Goal: Task Accomplishment & Management: Use online tool/utility

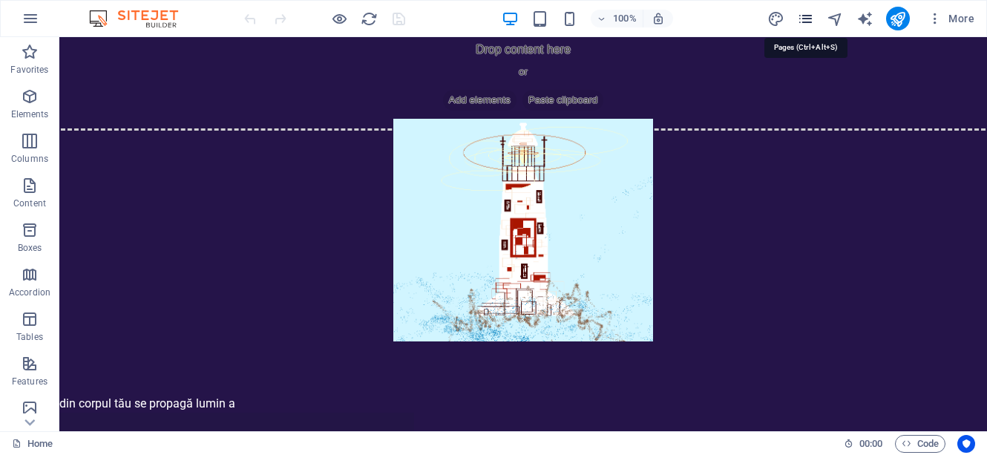
click at [808, 22] on icon "pages" at bounding box center [805, 18] width 17 height 17
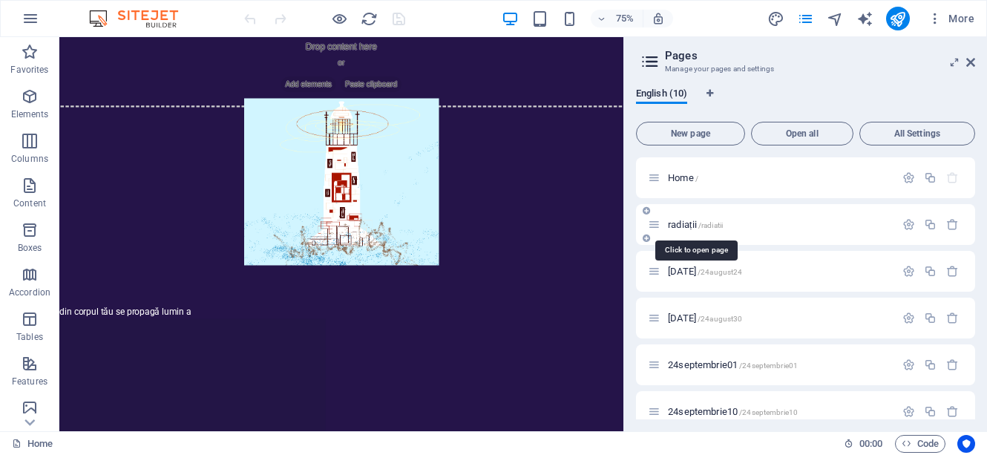
click at [695, 227] on span "radiații /radiatii" at bounding box center [695, 224] width 55 height 11
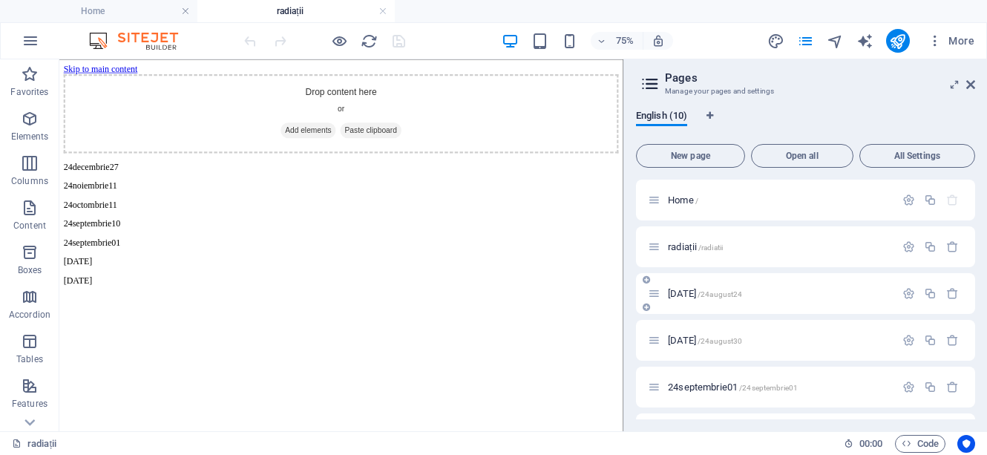
scroll to position [4, 0]
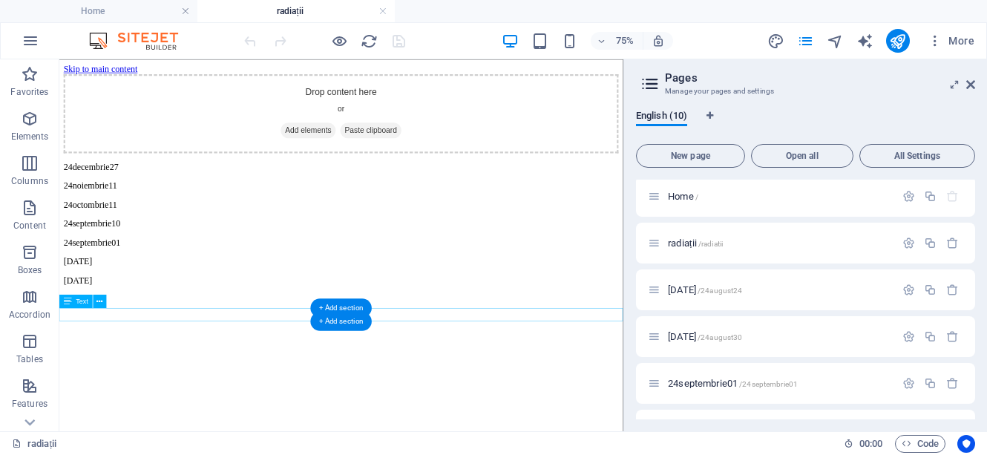
click at [330, 361] on div "[DATE]" at bounding box center [435, 353] width 740 height 13
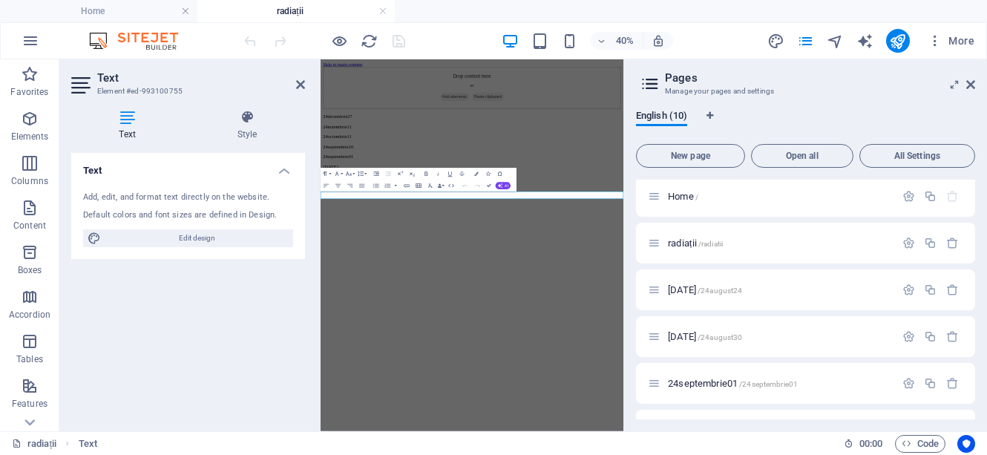
click at [556, 373] on html "Skip to main content Drop content here or Add elements Paste clipboard 24decemb…" at bounding box center [699, 215] width 757 height 313
click at [301, 89] on icon at bounding box center [300, 85] width 9 height 12
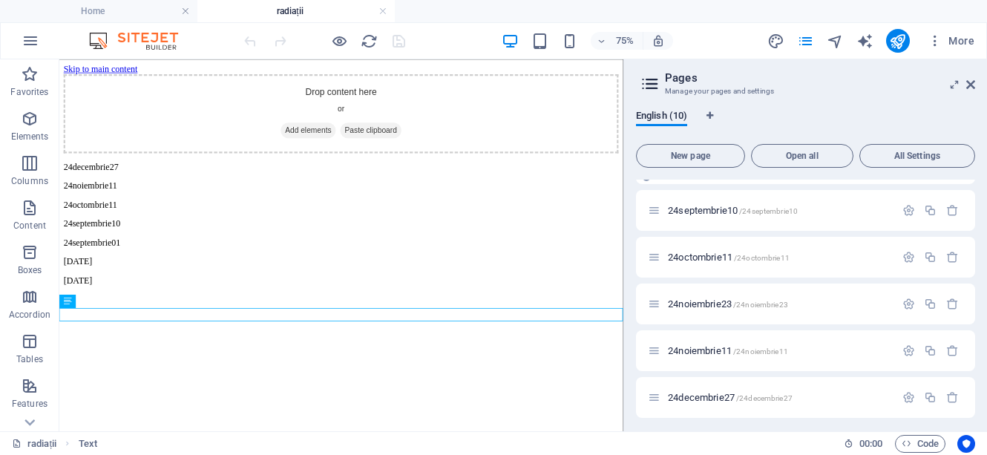
scroll to position [228, 0]
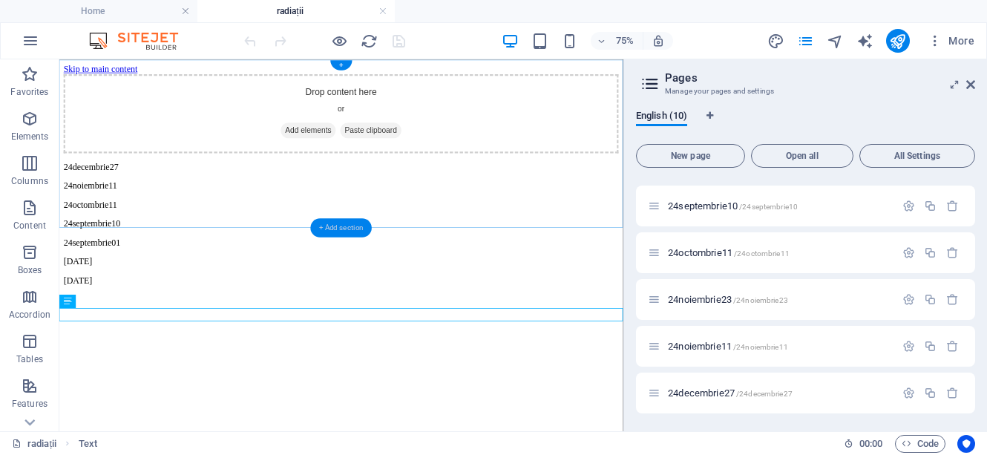
click at [354, 226] on div "+ Add section" at bounding box center [341, 227] width 62 height 19
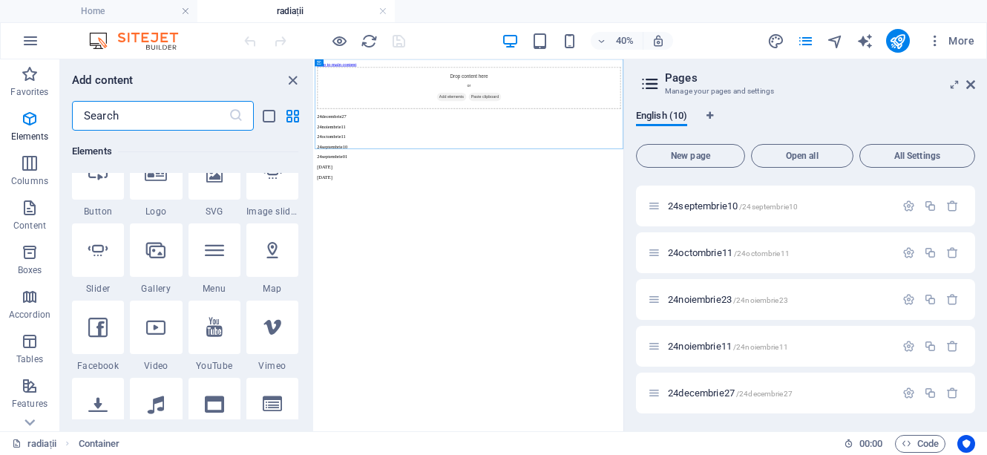
scroll to position [0, 0]
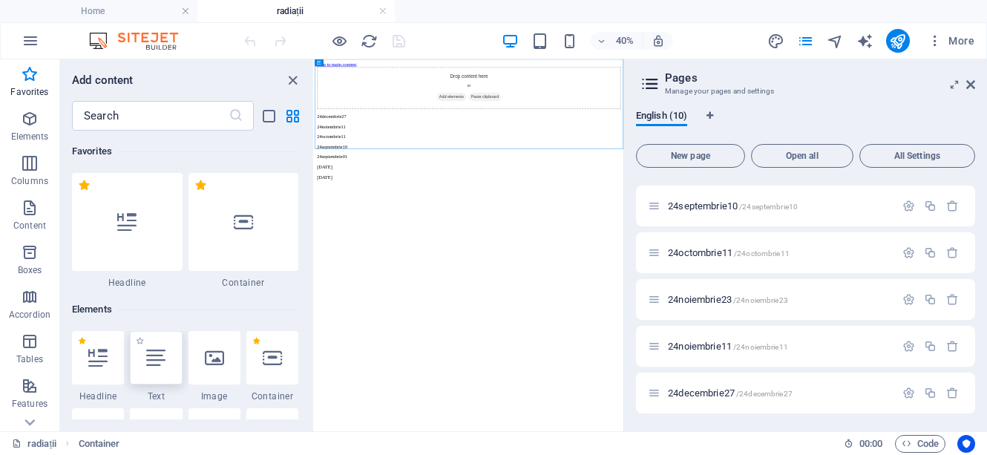
click at [156, 361] on icon at bounding box center [155, 357] width 19 height 19
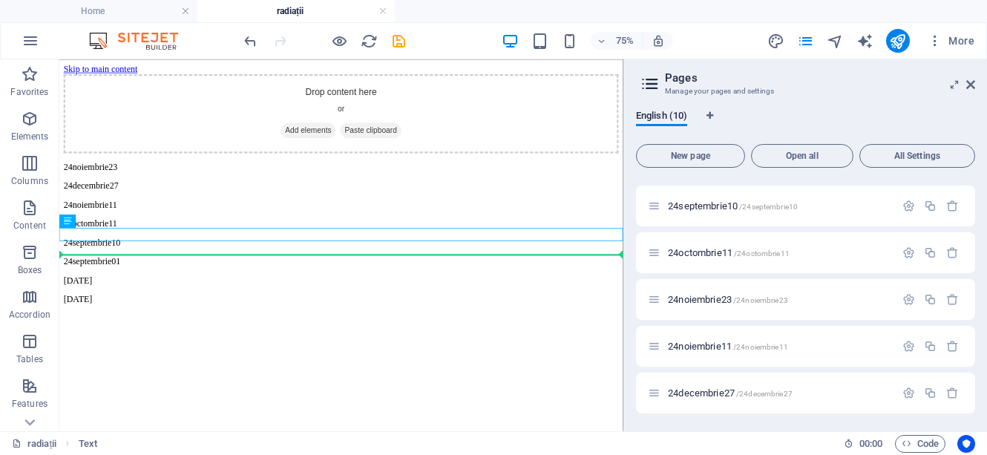
drag, startPoint x: 352, startPoint y: 289, endPoint x: 351, endPoint y: 315, distance: 26.0
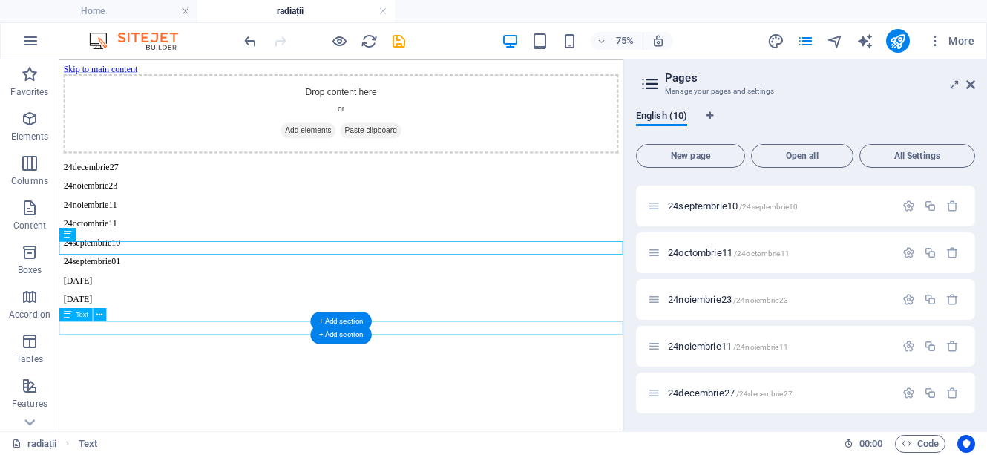
click at [152, 386] on div "[DATE]" at bounding box center [435, 379] width 740 height 13
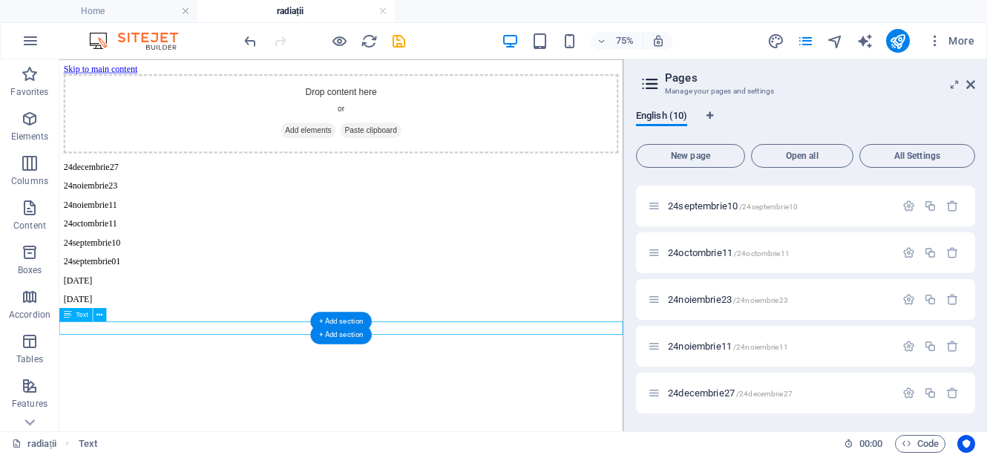
click at [152, 386] on div "[DATE]" at bounding box center [435, 379] width 740 height 13
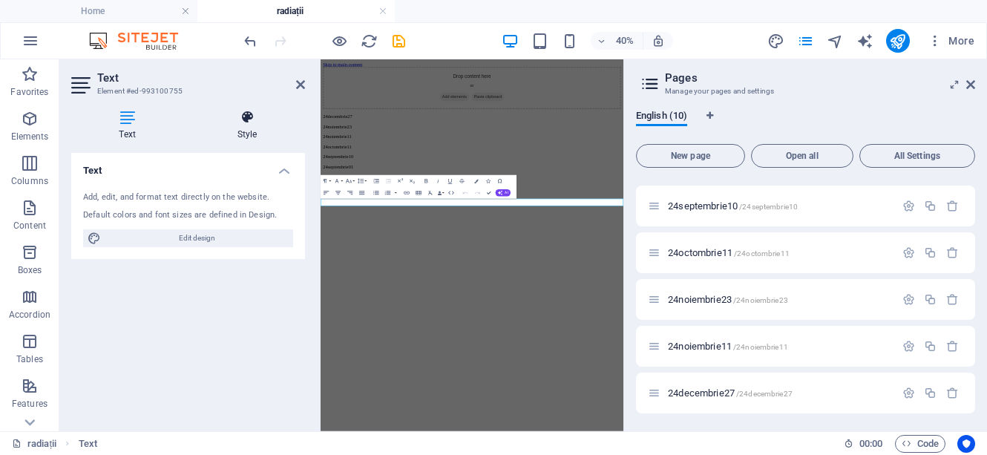
click at [249, 131] on h4 "Style" at bounding box center [247, 125] width 116 height 31
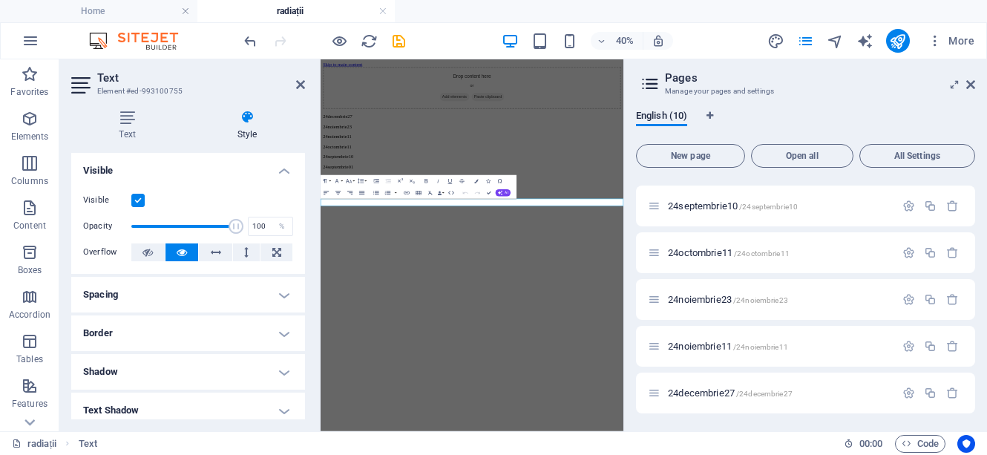
click at [606, 398] on html "Skip to main content Drop content here or Add elements Paste clipboard 24decemb…" at bounding box center [699, 228] width 757 height 338
click at [301, 85] on icon at bounding box center [300, 85] width 9 height 12
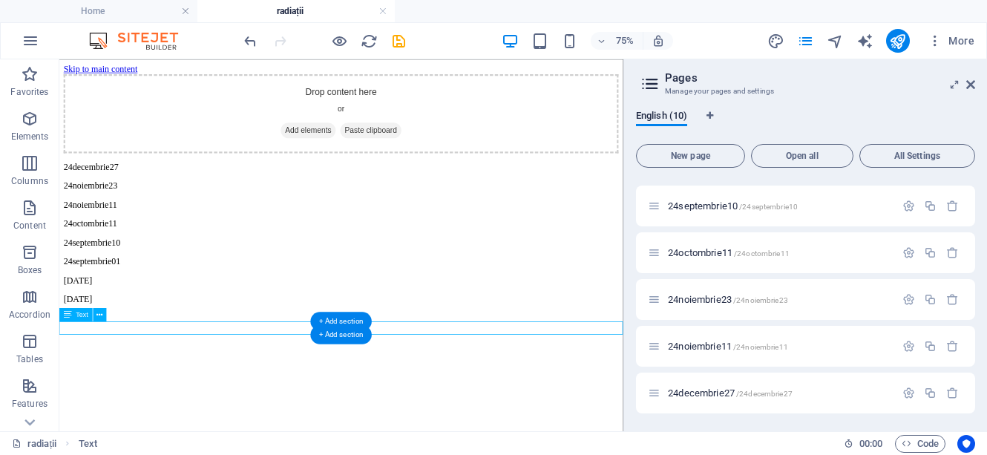
click at [114, 386] on div "[DATE]" at bounding box center [435, 379] width 740 height 13
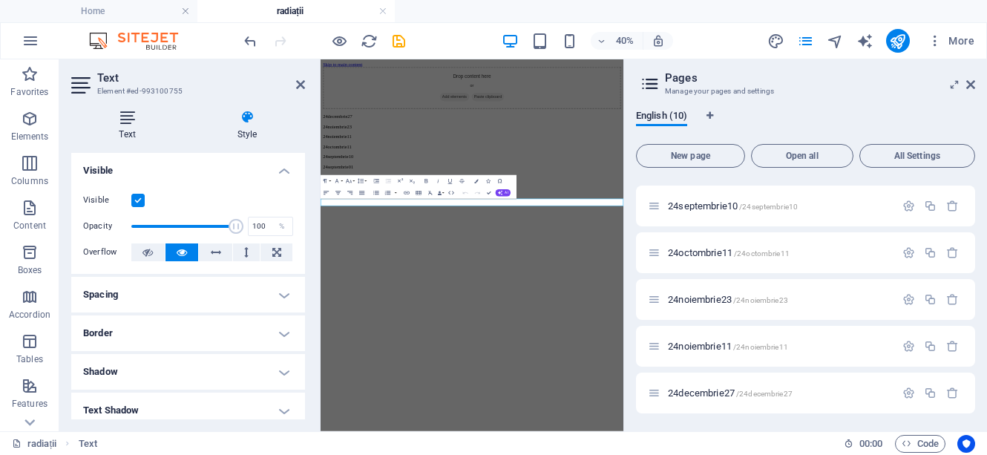
click at [134, 132] on h4 "Text" at bounding box center [130, 125] width 118 height 31
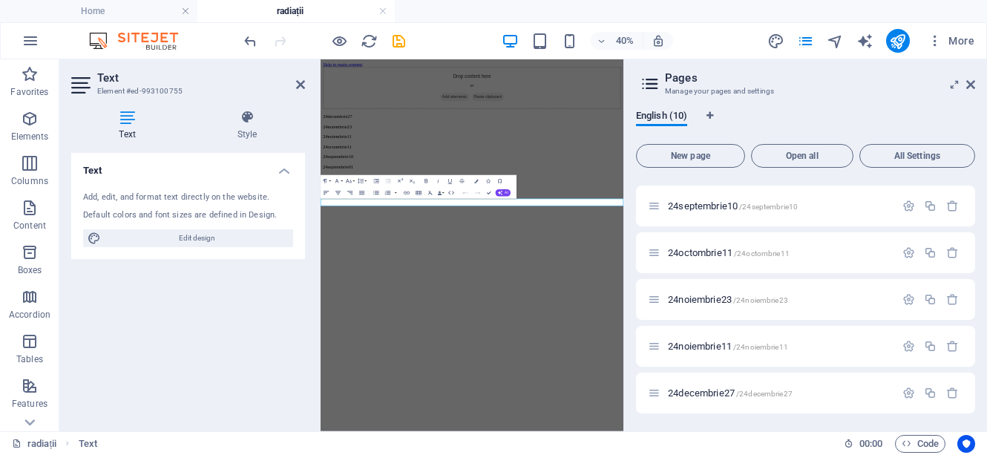
click at [552, 398] on html "Skip to main content Drop content here or Add elements Paste clipboard 24decemb…" at bounding box center [699, 228] width 757 height 338
click at [296, 89] on icon at bounding box center [300, 85] width 9 height 12
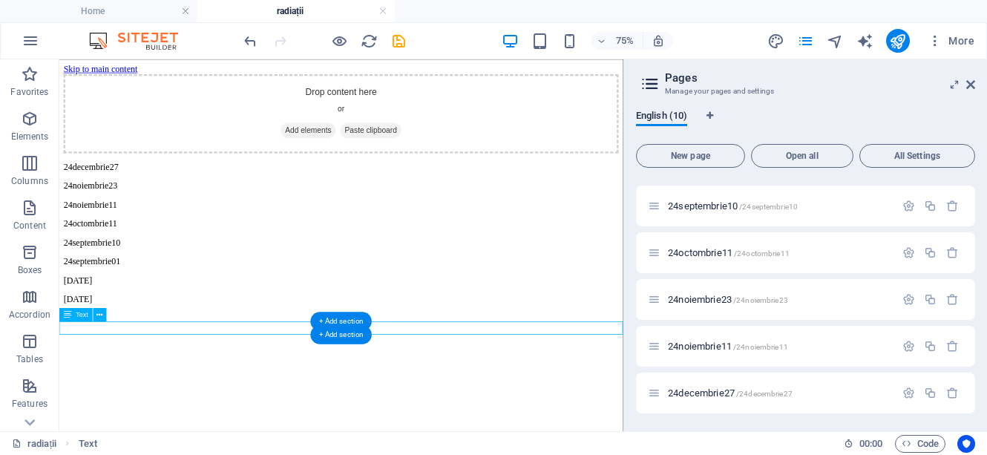
click at [157, 386] on div "[DATE]" at bounding box center [435, 379] width 740 height 13
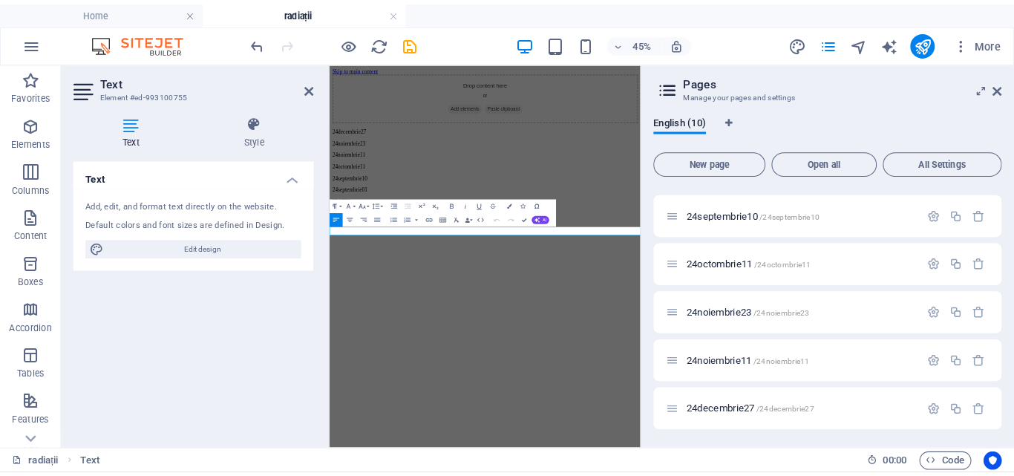
scroll to position [207, 0]
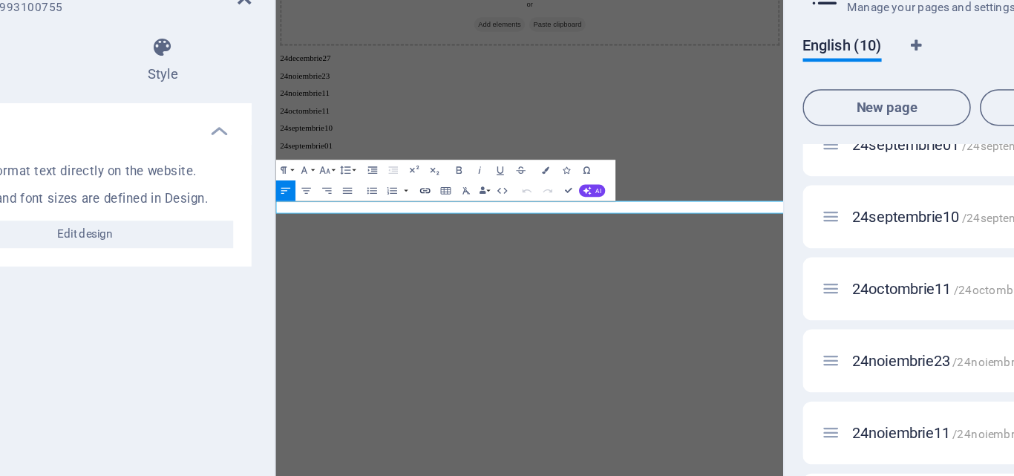
click at [419, 209] on icon "button" at bounding box center [417, 210] width 8 height 8
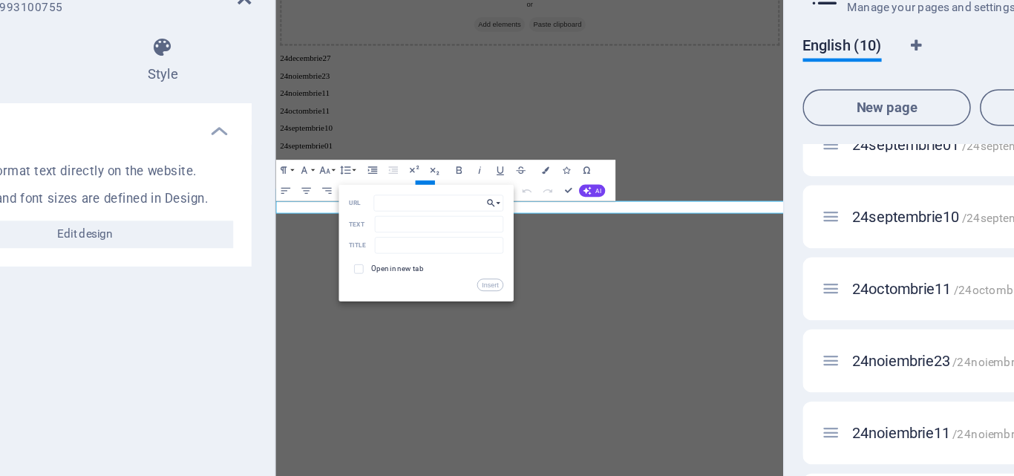
click at [465, 217] on button "Choose Link" at bounding box center [462, 217] width 13 height 10
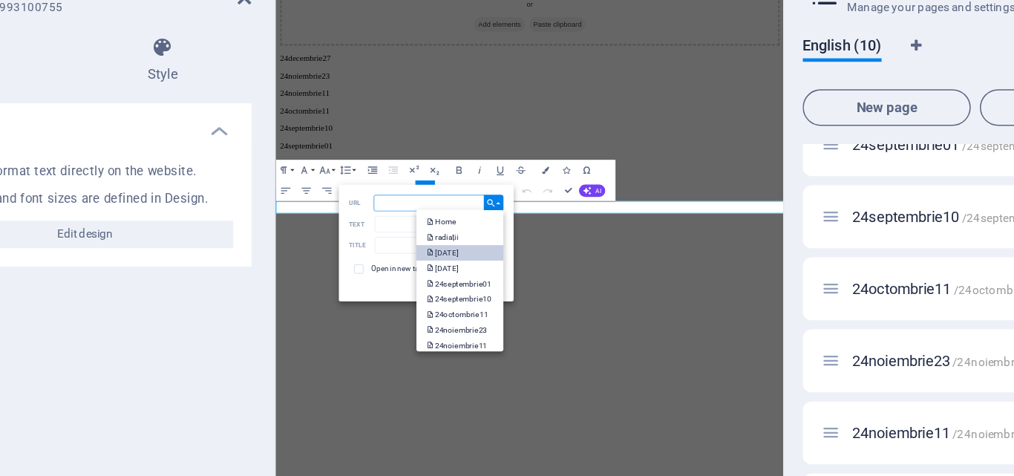
click at [453, 249] on link "[DATE]" at bounding box center [440, 250] width 56 height 10
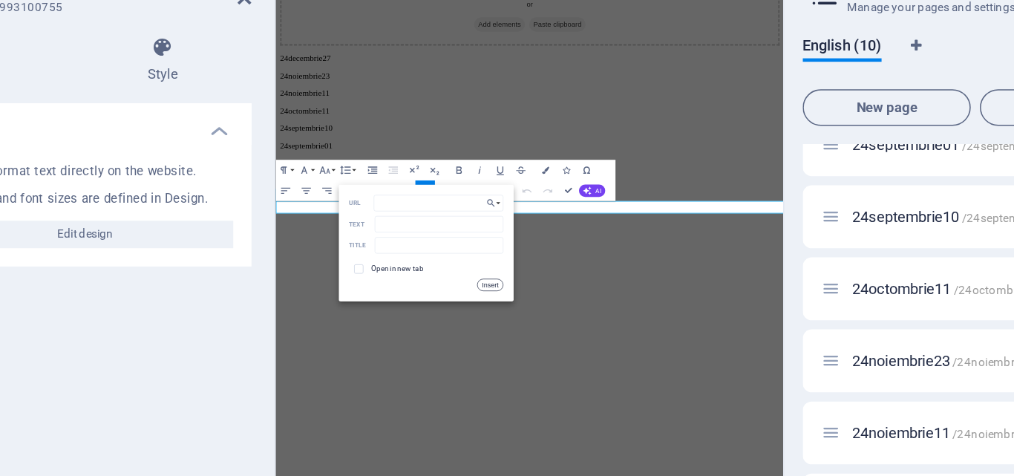
click at [459, 269] on button "Insert" at bounding box center [459, 270] width 17 height 8
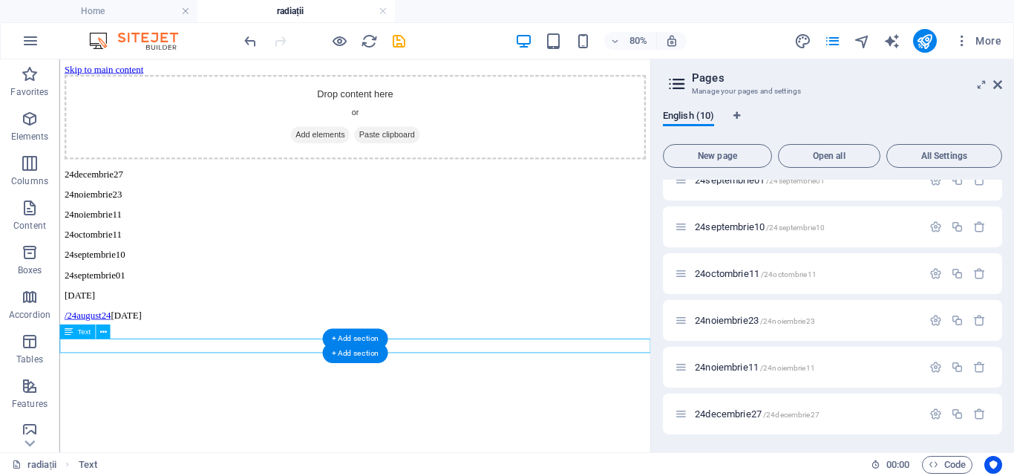
click at [87, 386] on div "/24august24 [DATE]" at bounding box center [428, 379] width 727 height 13
click at [190, 386] on div "/24august24 [DATE]" at bounding box center [428, 379] width 727 height 13
click at [238, 398] on html "Skip to main content Drop content here or Add elements Paste clipboard 24decemb…" at bounding box center [428, 228] width 739 height 338
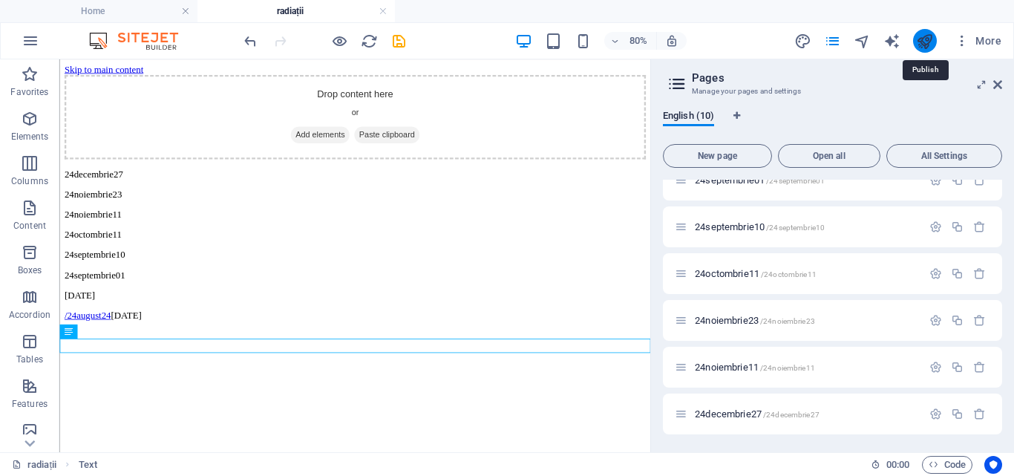
click at [923, 33] on icon "publish" at bounding box center [924, 41] width 17 height 17
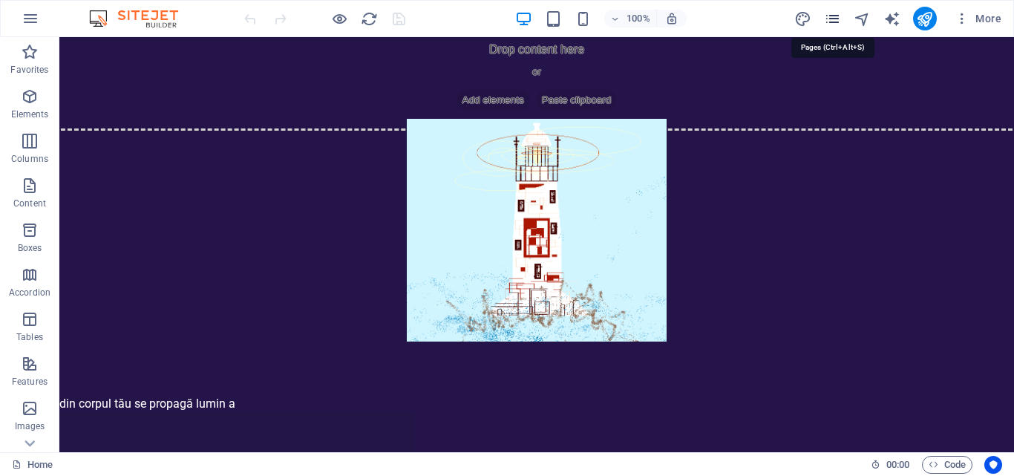
click at [825, 20] on icon "pages" at bounding box center [832, 18] width 17 height 17
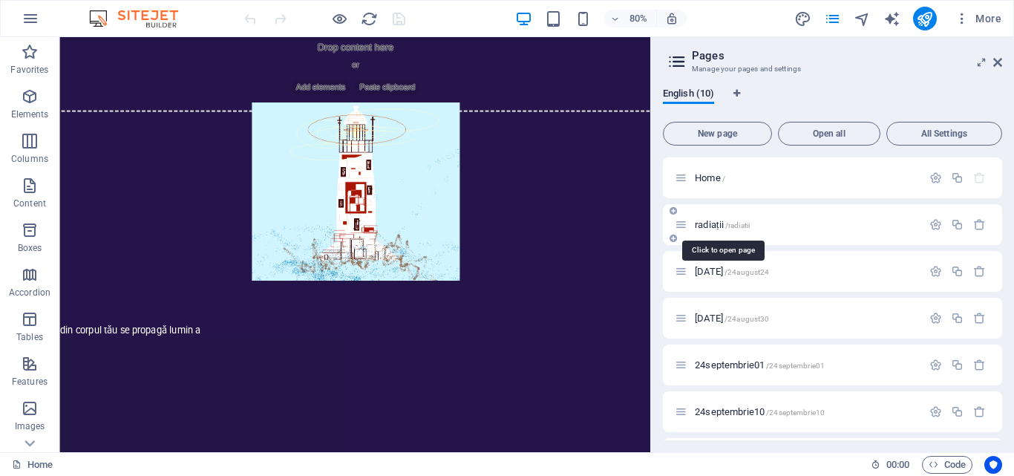
click at [716, 227] on span "radiații /radiatii" at bounding box center [722, 224] width 55 height 11
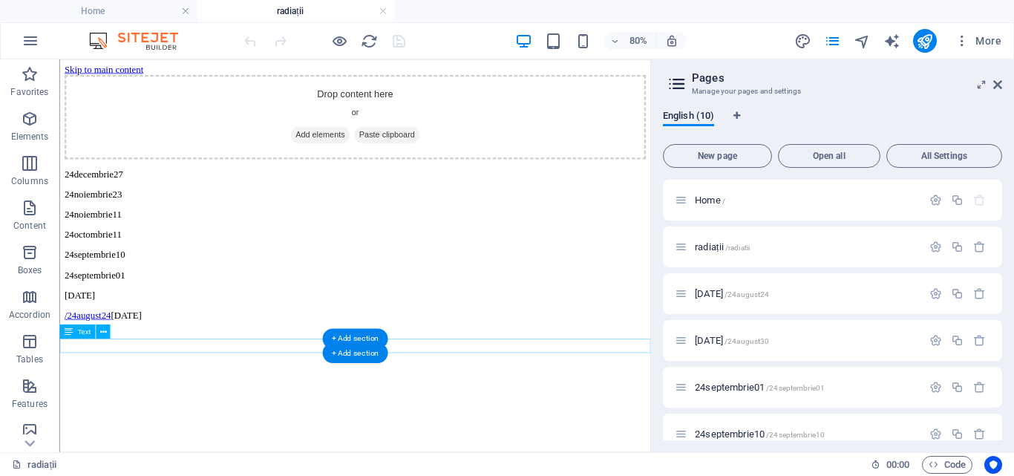
click at [210, 386] on div "/24august24 [DATE]" at bounding box center [428, 379] width 727 height 13
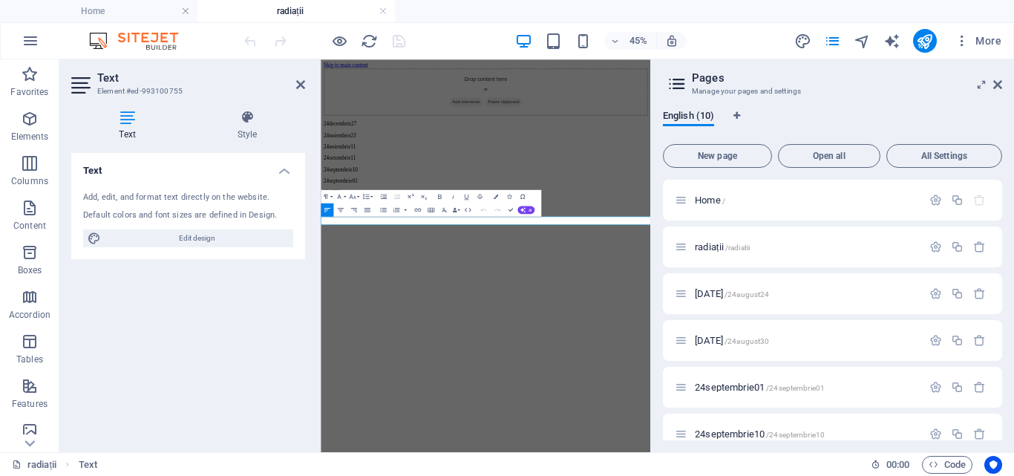
drag, startPoint x: 460, startPoint y: 412, endPoint x: 396, endPoint y: 409, distance: 63.9
click at [396, 386] on p "/24august24 [DATE]" at bounding box center [687, 379] width 721 height 13
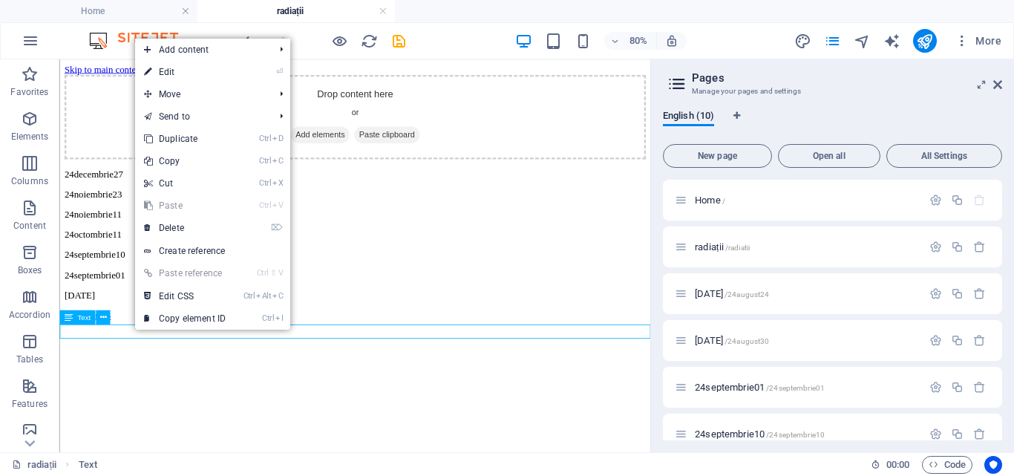
click at [146, 361] on div "[DATE]" at bounding box center [428, 353] width 727 height 13
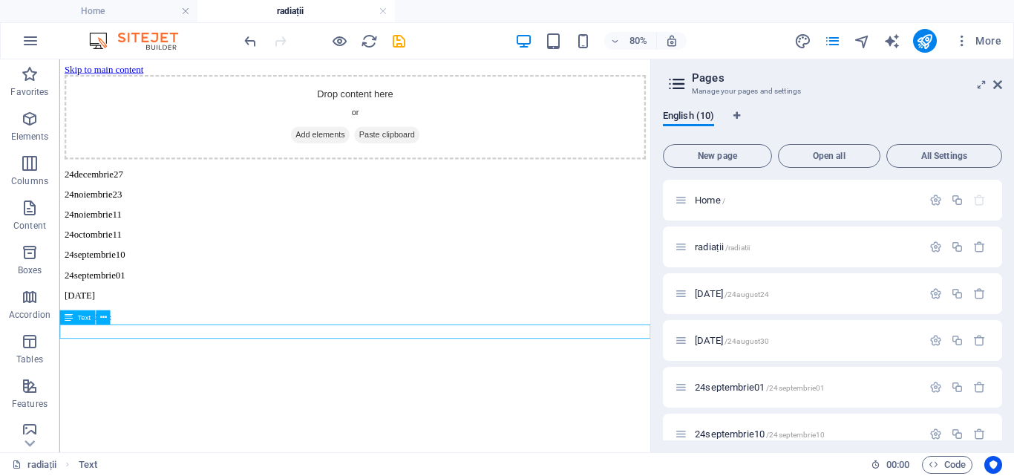
drag, startPoint x: 138, startPoint y: 399, endPoint x: 79, endPoint y: 399, distance: 59.4
click at [79, 361] on div "[DATE]" at bounding box center [428, 353] width 727 height 13
click at [88, 361] on div "[DATE]" at bounding box center [428, 353] width 727 height 13
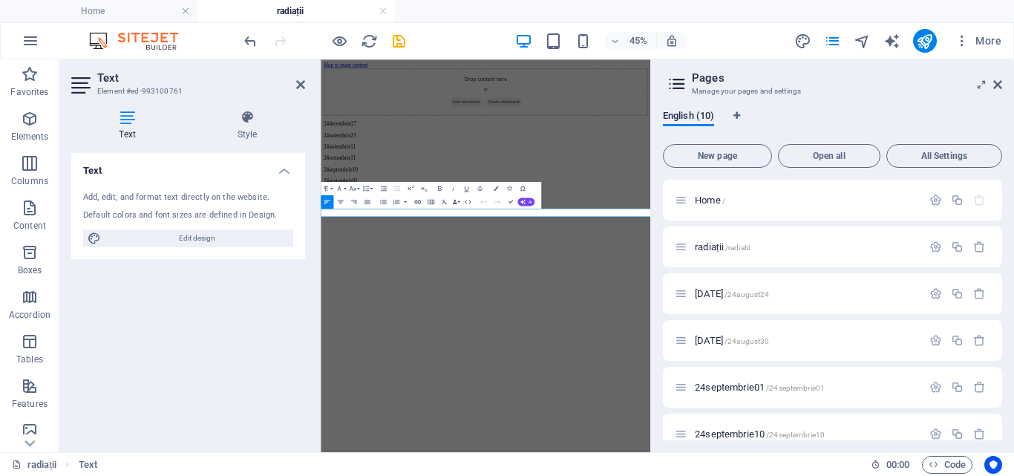
click at [418, 202] on icon "button" at bounding box center [417, 202] width 7 height 4
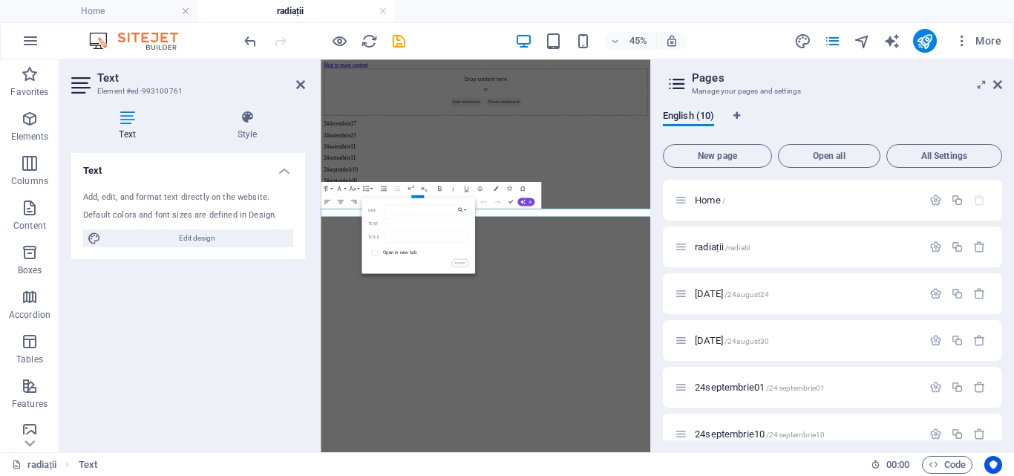
click at [464, 208] on button "Choose Link" at bounding box center [462, 209] width 13 height 10
click at [441, 253] on p "[DATE]" at bounding box center [430, 251] width 22 height 10
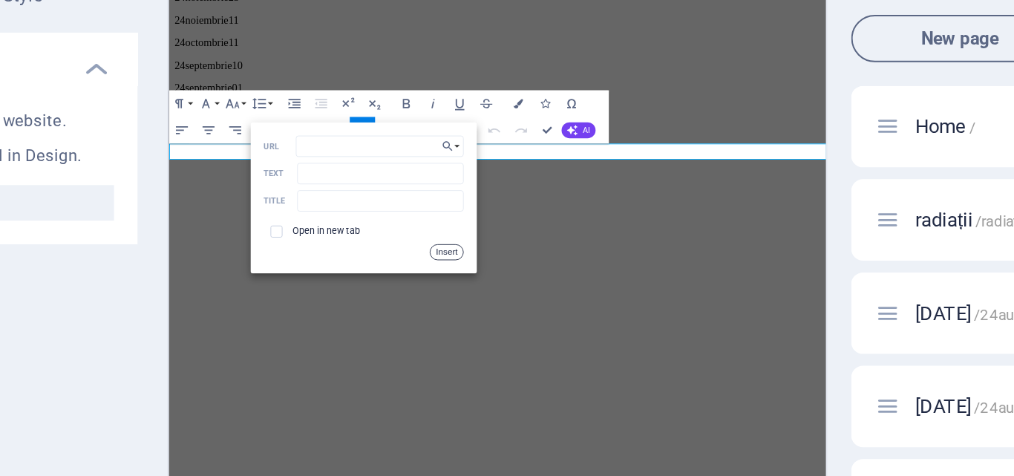
click at [458, 262] on button "Insert" at bounding box center [459, 263] width 17 height 8
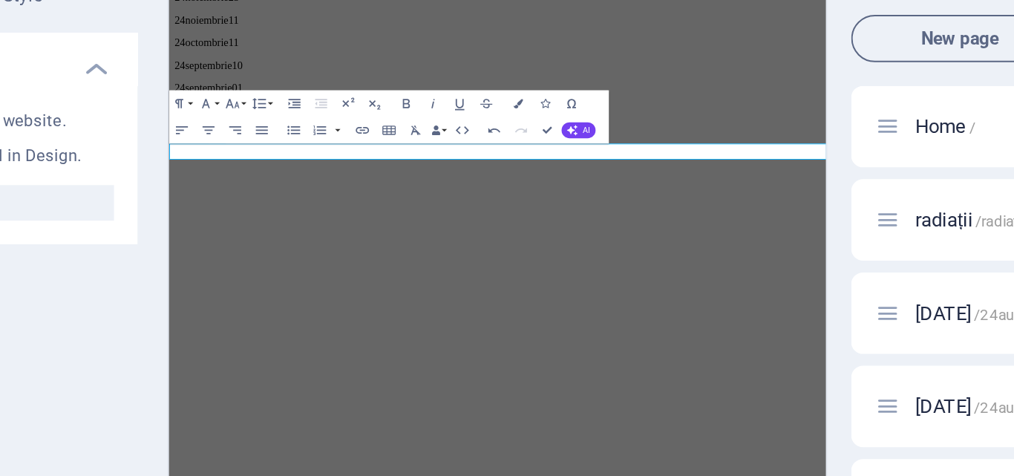
drag, startPoint x: 318, startPoint y: 185, endPoint x: 237, endPoint y: 183, distance: 81.7
click at [237, 148] on p "/24august30 ​ 24august30" at bounding box center [534, 140] width 721 height 13
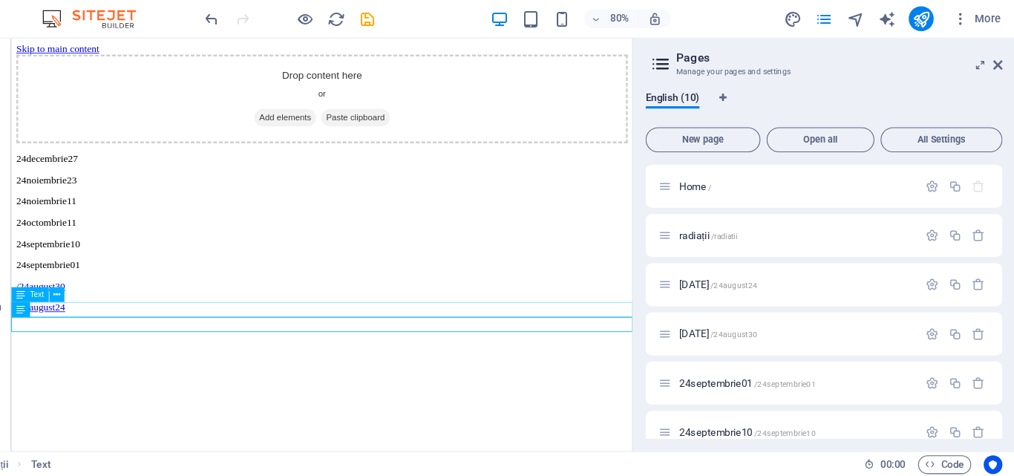
click at [81, 314] on div "24septembrie01" at bounding box center [379, 307] width 727 height 13
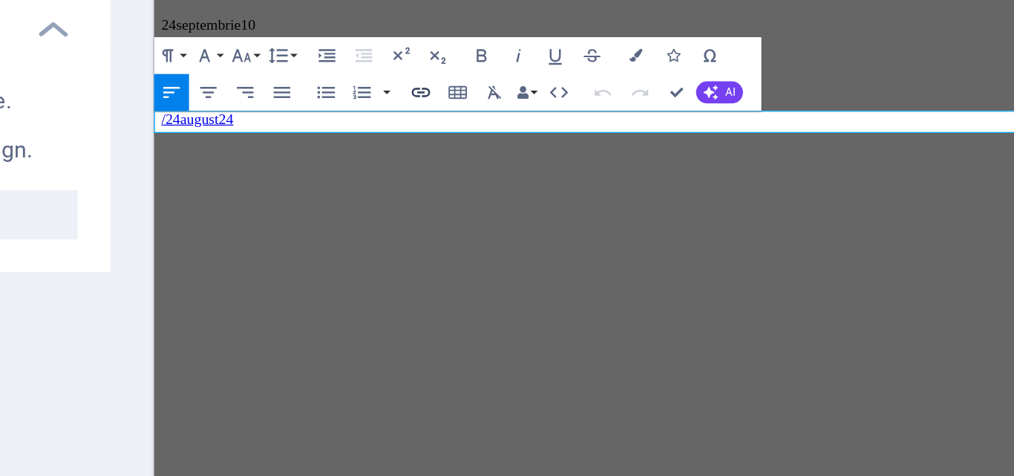
click at [420, 192] on icon "button" at bounding box center [417, 194] width 8 height 8
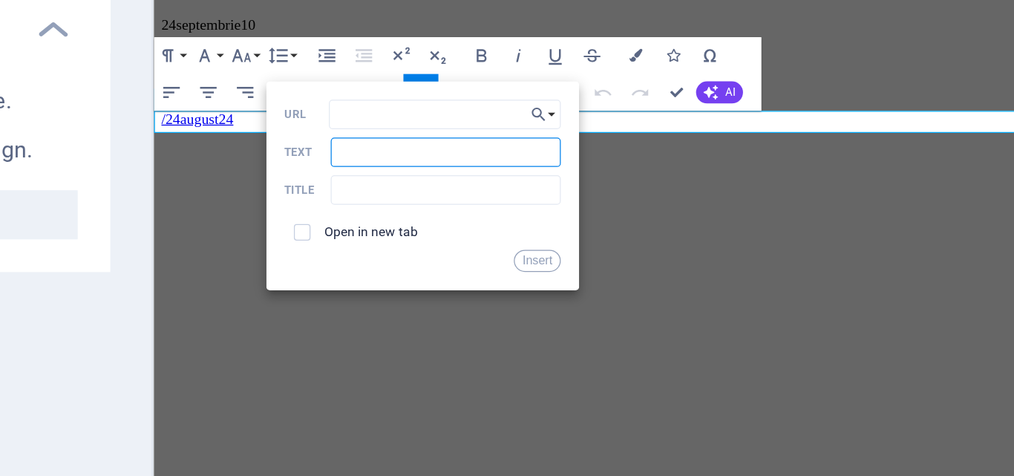
click at [403, 217] on input "Text" at bounding box center [427, 215] width 84 height 10
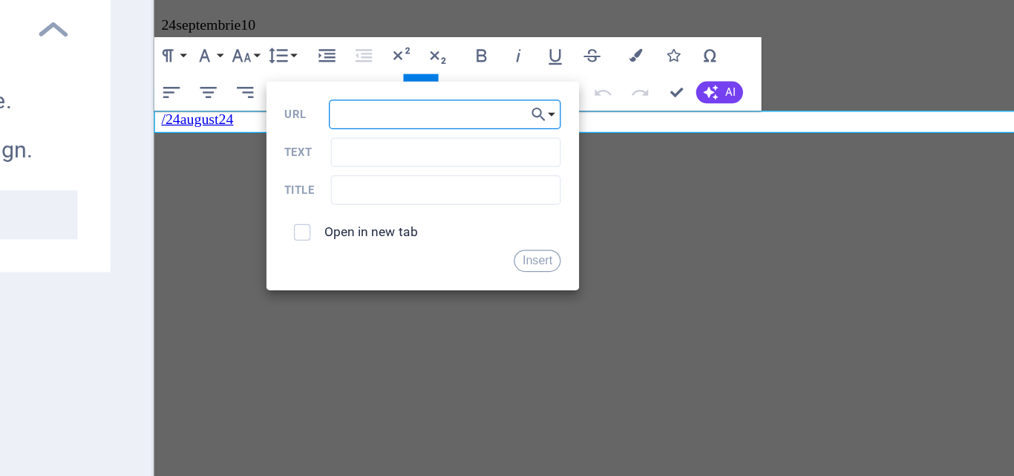
click at [408, 206] on input "URL" at bounding box center [427, 202] width 84 height 10
click at [422, 203] on input "URL" at bounding box center [427, 202] width 84 height 10
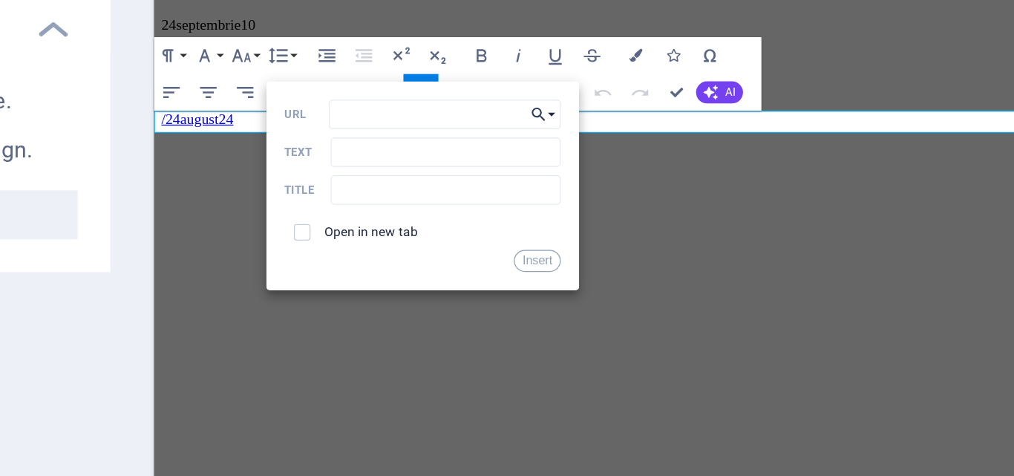
click at [466, 199] on button "Choose Link" at bounding box center [462, 202] width 13 height 10
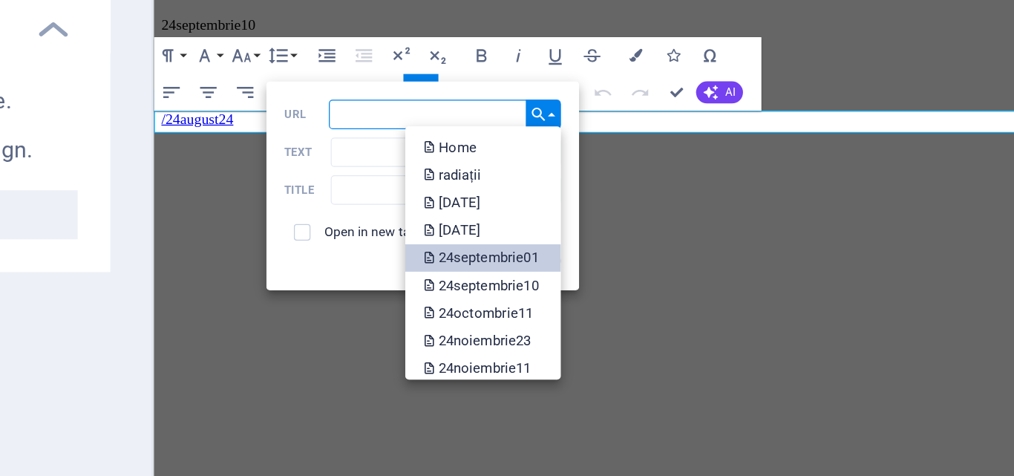
click at [454, 251] on p "24septembrie01" at bounding box center [440, 254] width 43 height 10
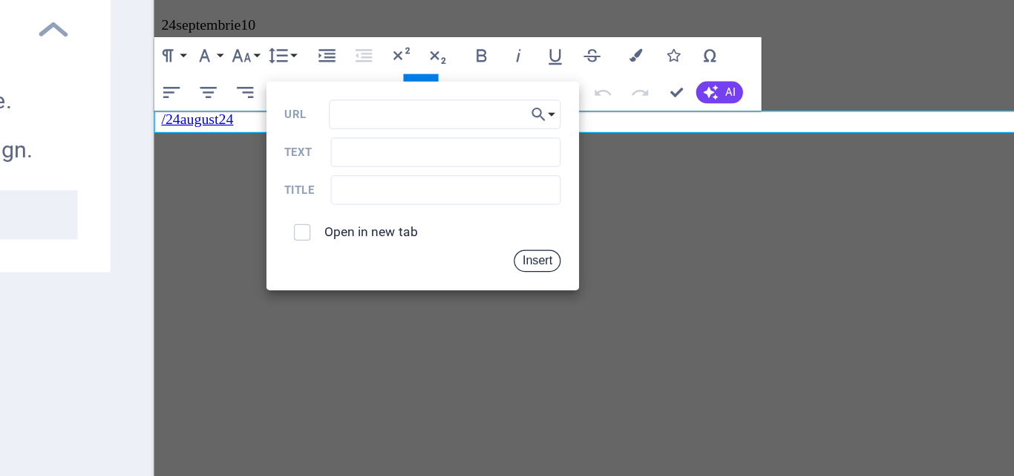
click at [459, 254] on button "Insert" at bounding box center [459, 255] width 17 height 8
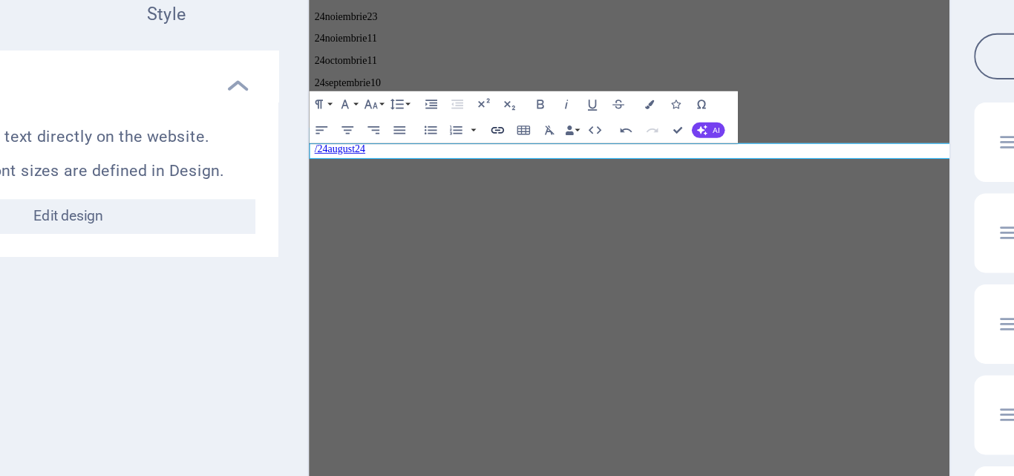
type input "/24septembrie01"
click at [418, 195] on icon "button" at bounding box center [417, 194] width 8 height 8
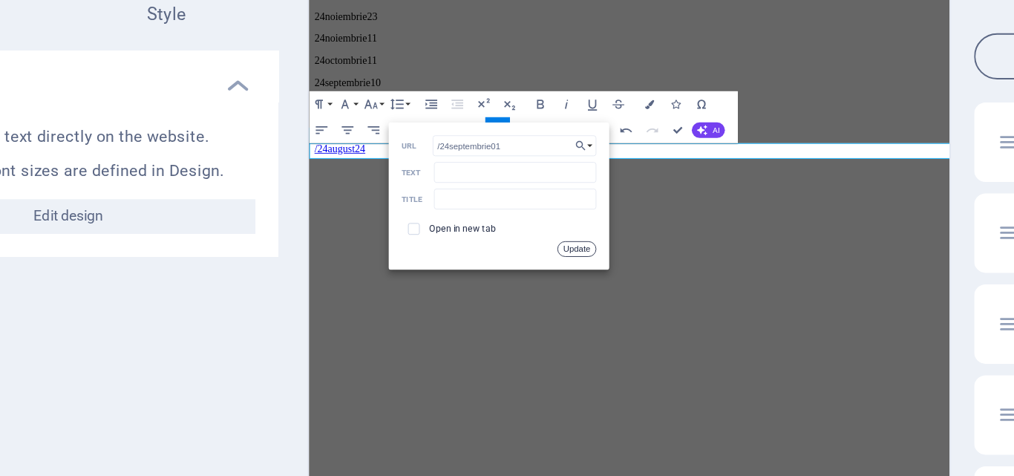
click at [459, 254] on button "Update" at bounding box center [458, 255] width 20 height 8
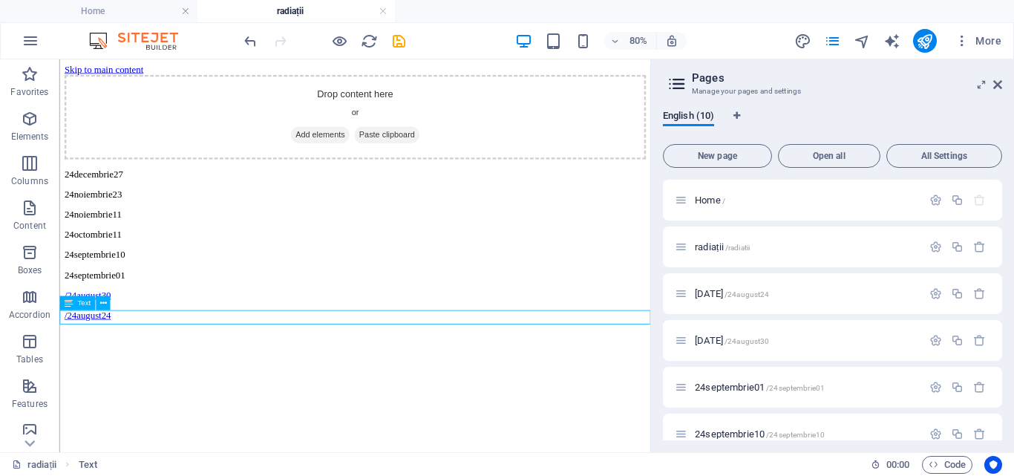
click at [131, 336] on div "24septembrie01" at bounding box center [428, 328] width 727 height 13
click at [931, 39] on icon "publish" at bounding box center [924, 41] width 17 height 17
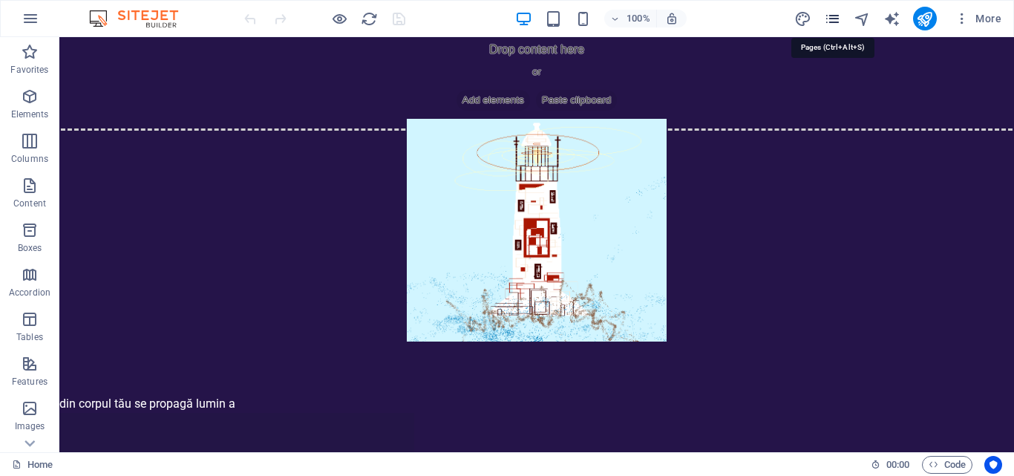
click at [831, 21] on icon "pages" at bounding box center [832, 18] width 17 height 17
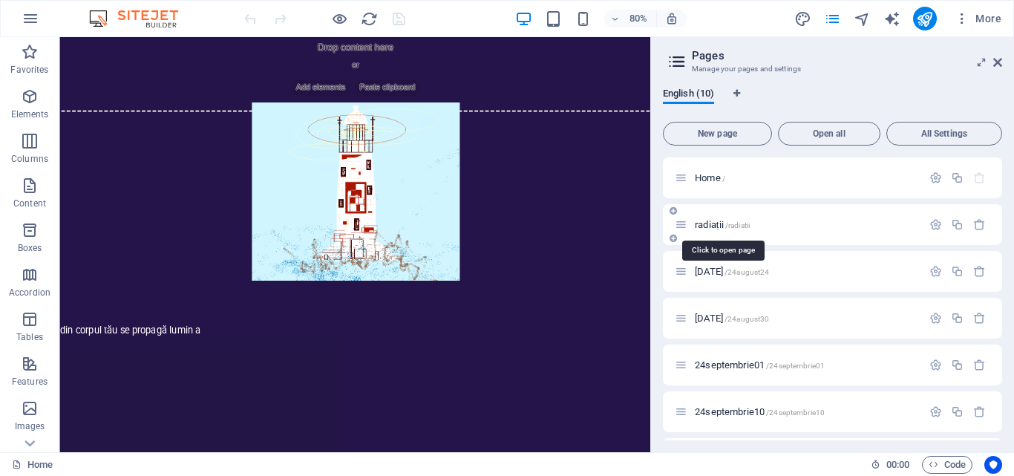
click at [704, 226] on span "radiații /radiatii" at bounding box center [722, 224] width 55 height 11
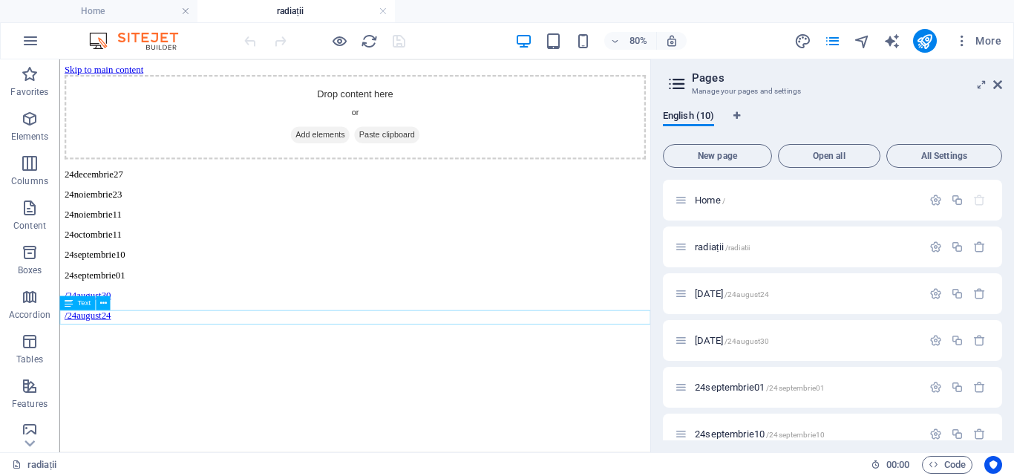
click at [139, 336] on div "24septembrie01" at bounding box center [428, 328] width 727 height 13
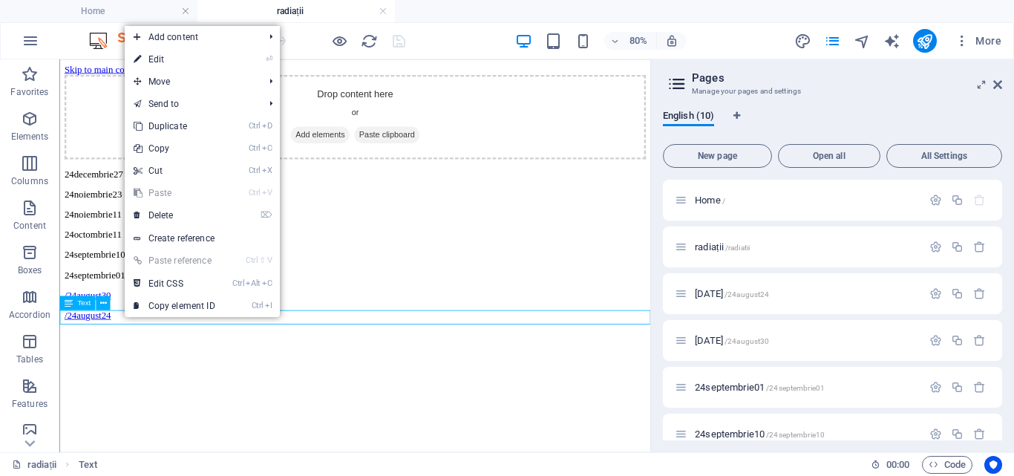
click at [127, 336] on div "24septembrie01" at bounding box center [428, 328] width 727 height 13
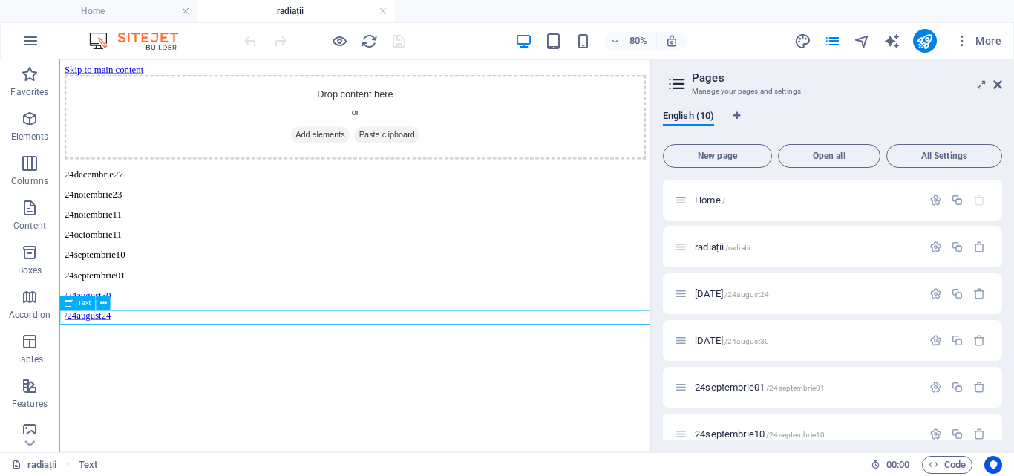
click at [127, 336] on div "24septembrie01" at bounding box center [428, 328] width 727 height 13
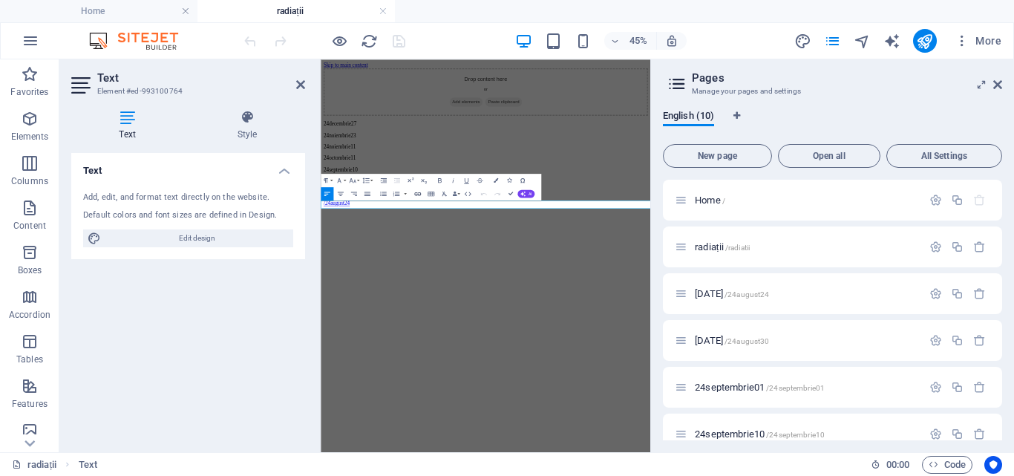
click at [417, 191] on icon "button" at bounding box center [417, 194] width 8 height 8
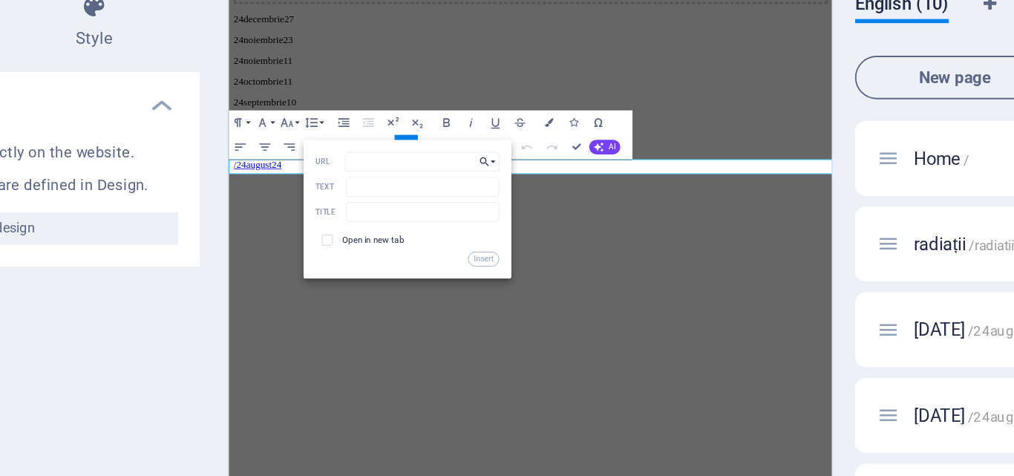
click at [463, 200] on button "Choose Link" at bounding box center [462, 202] width 13 height 10
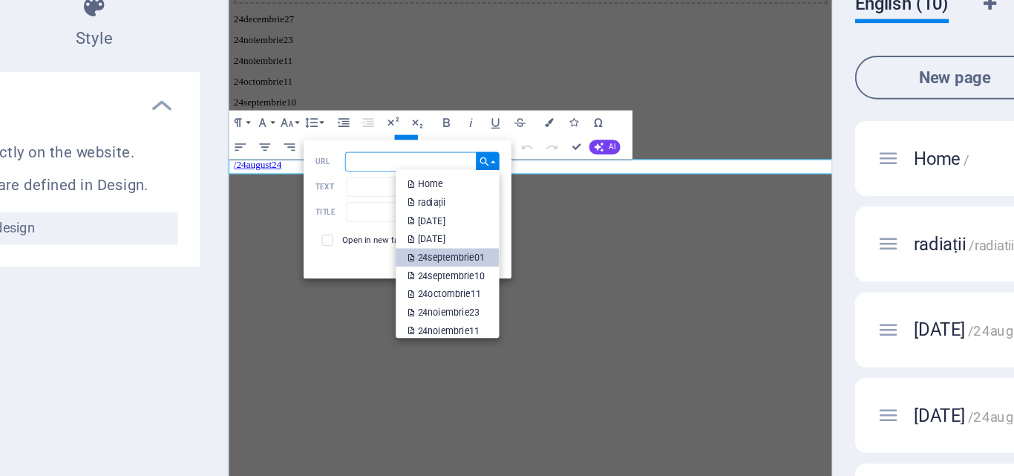
click at [436, 255] on p "24septembrie01" at bounding box center [440, 254] width 43 height 10
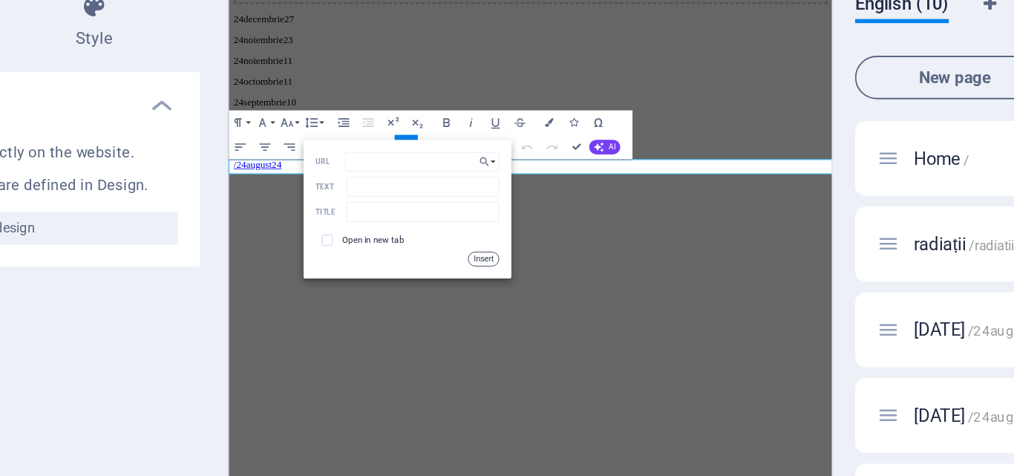
click at [462, 252] on button "Insert" at bounding box center [459, 255] width 17 height 8
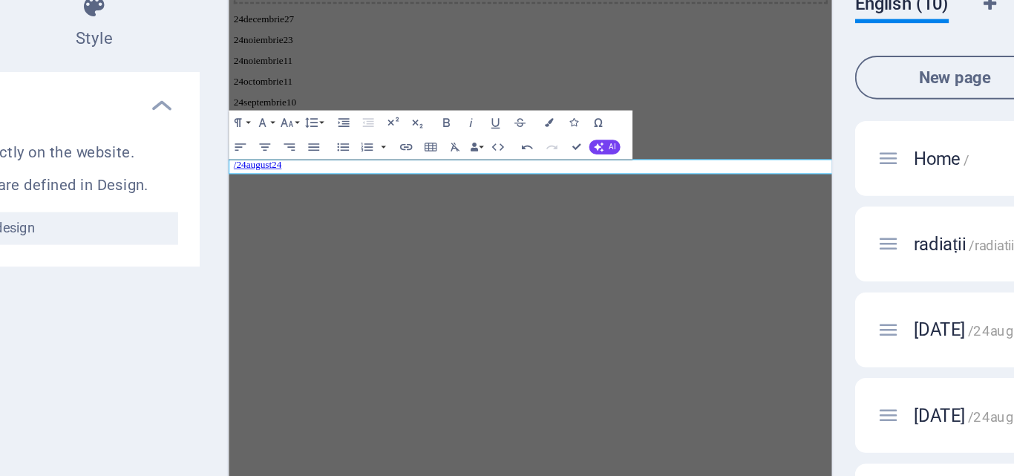
drag, startPoint x: 416, startPoint y: 225, endPoint x: 321, endPoint y: 226, distance: 95.8
click at [321, 177] on p "/24septembrie01 ​ 24septembrie01" at bounding box center [594, 170] width 721 height 13
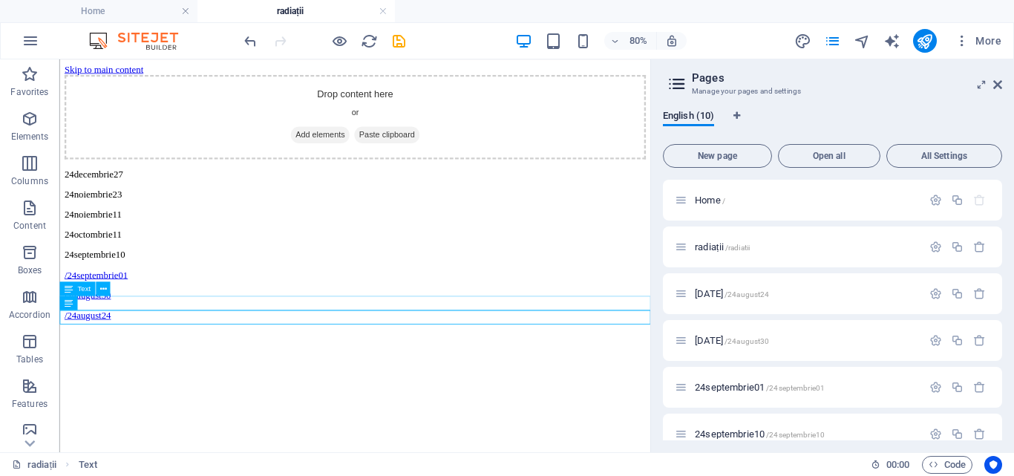
click at [108, 310] on div "24septembrie10" at bounding box center [428, 303] width 727 height 13
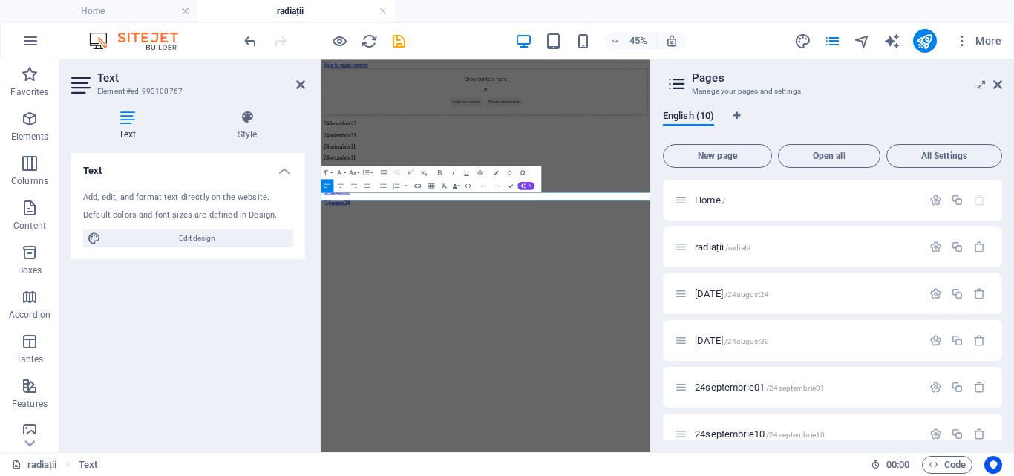
click at [417, 183] on icon "button" at bounding box center [417, 186] width 8 height 8
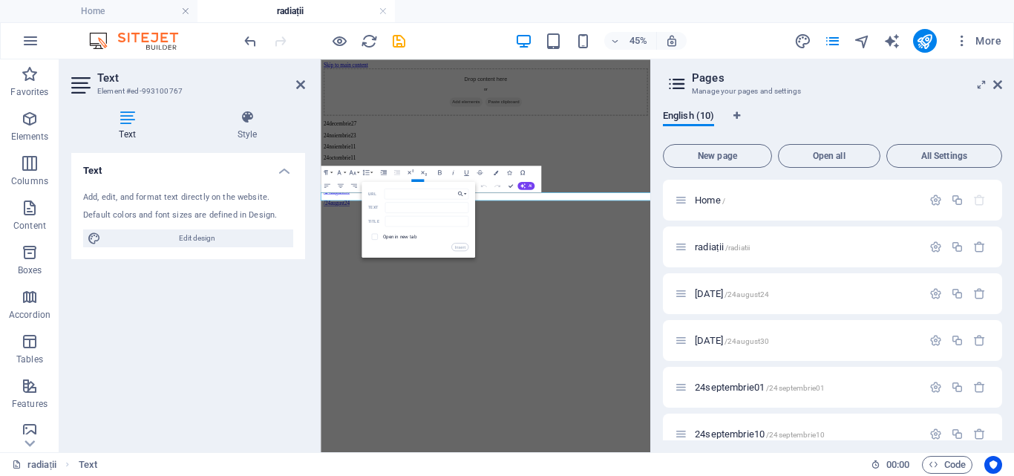
click at [462, 192] on icon "button" at bounding box center [460, 194] width 7 height 8
click at [453, 255] on p "24septembrie10" at bounding box center [440, 256] width 43 height 10
click at [460, 247] on button "Insert" at bounding box center [459, 247] width 17 height 8
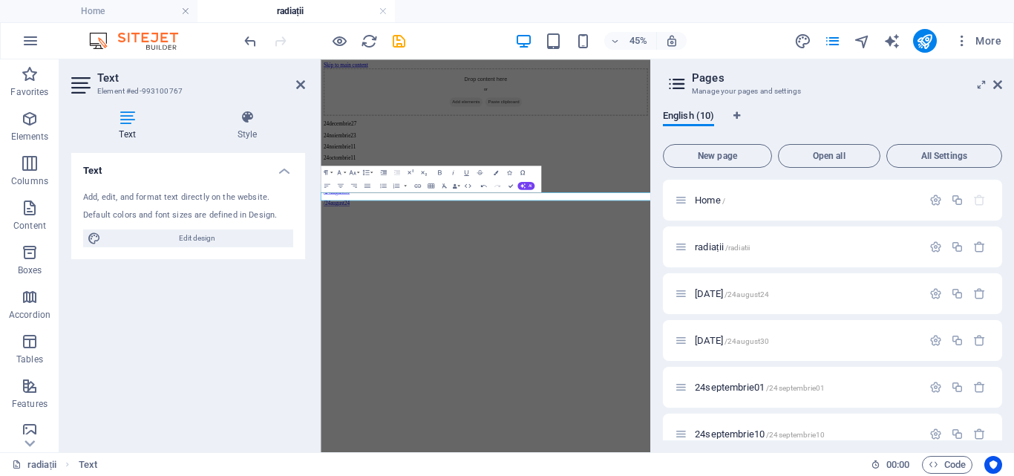
drag, startPoint x: 528, startPoint y: 359, endPoint x: 419, endPoint y: 362, distance: 108.4
click at [419, 310] on p "/24septembrie10 ​ 24septembrie10" at bounding box center [687, 303] width 721 height 13
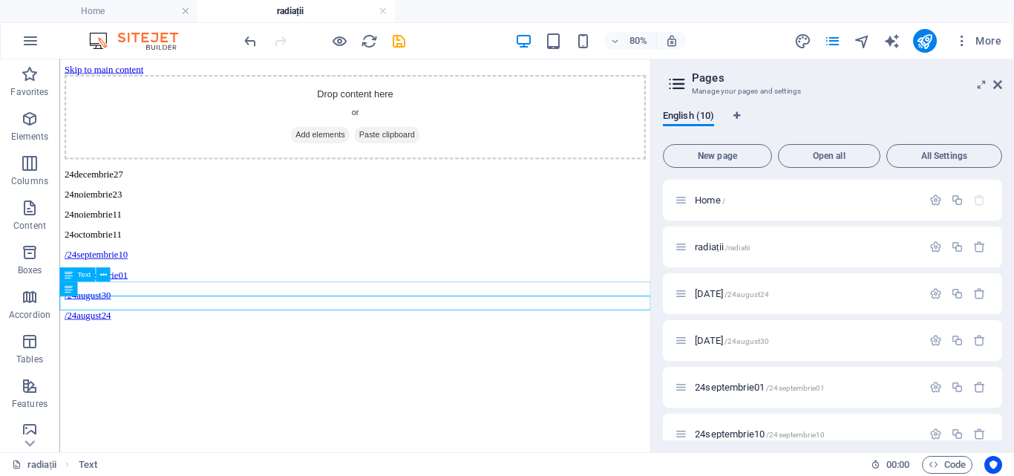
click at [261, 285] on div "24octombrie11" at bounding box center [428, 278] width 727 height 13
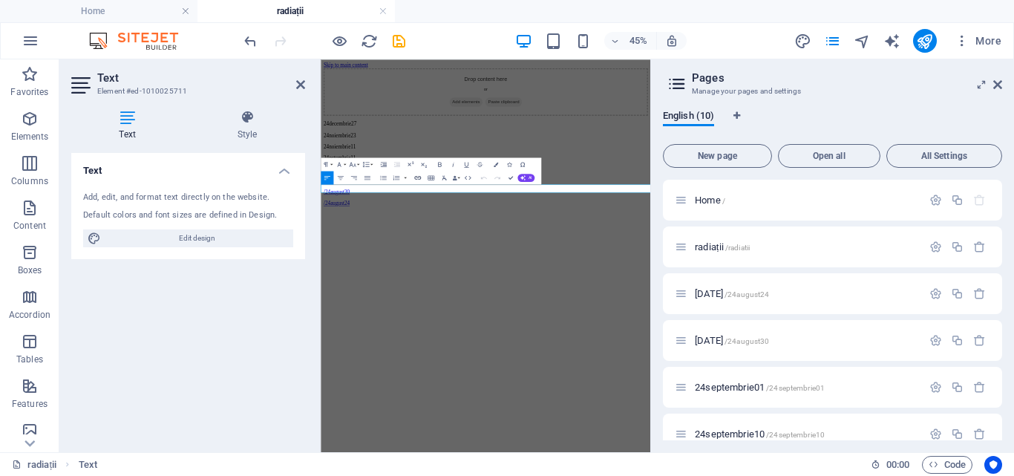
click at [416, 177] on icon "button" at bounding box center [417, 178] width 8 height 8
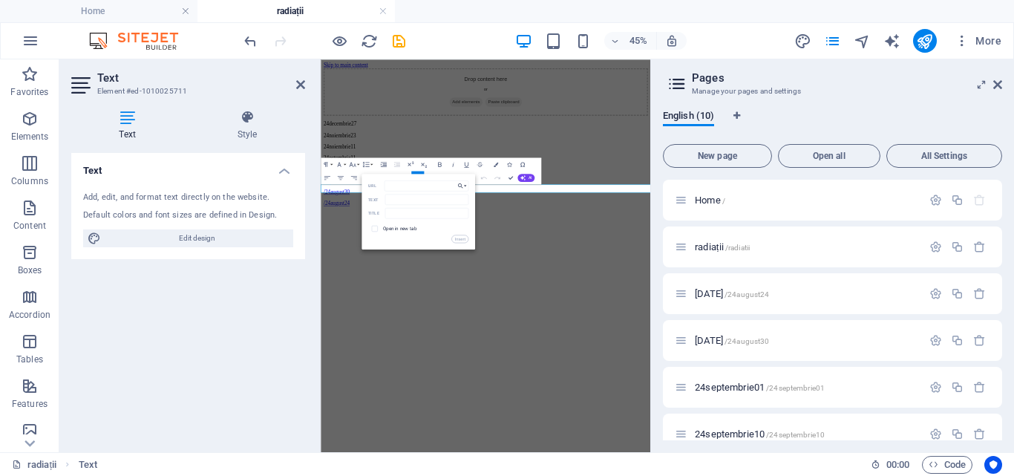
click at [464, 185] on button "Choose Link" at bounding box center [462, 185] width 13 height 10
click at [438, 258] on p "24octombrie11" at bounding box center [439, 257] width 41 height 10
click at [462, 239] on button "Insert" at bounding box center [459, 239] width 17 height 8
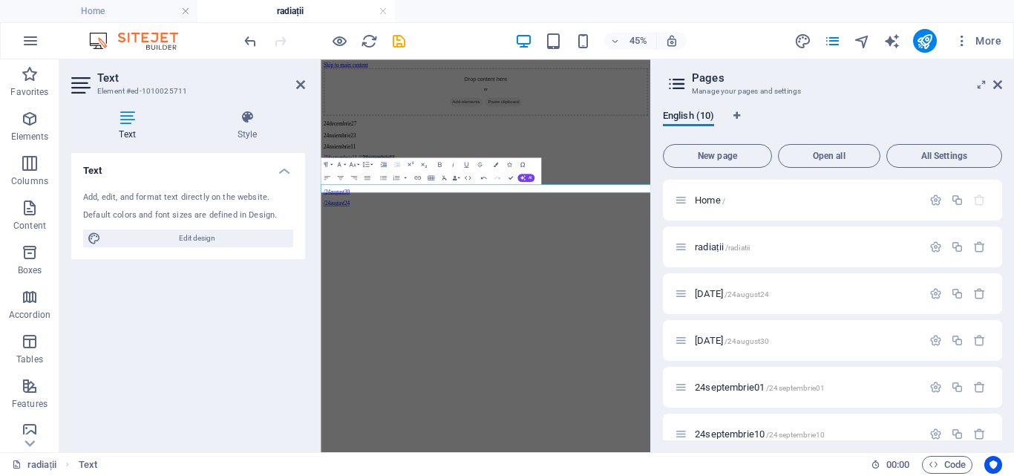
drag, startPoint x: 508, startPoint y: 339, endPoint x: 409, endPoint y: 339, distance: 99.5
click at [409, 285] on p "/24octombrie11 ​ 24octombrie11" at bounding box center [687, 278] width 721 height 13
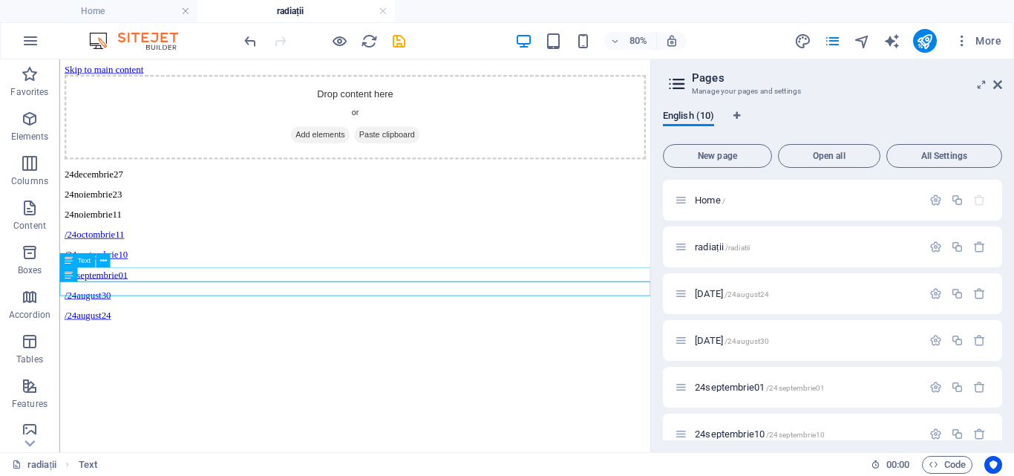
click at [171, 260] on div "24noiembrie11" at bounding box center [428, 252] width 727 height 13
click at [160, 260] on div "24noiembrie11" at bounding box center [428, 252] width 727 height 13
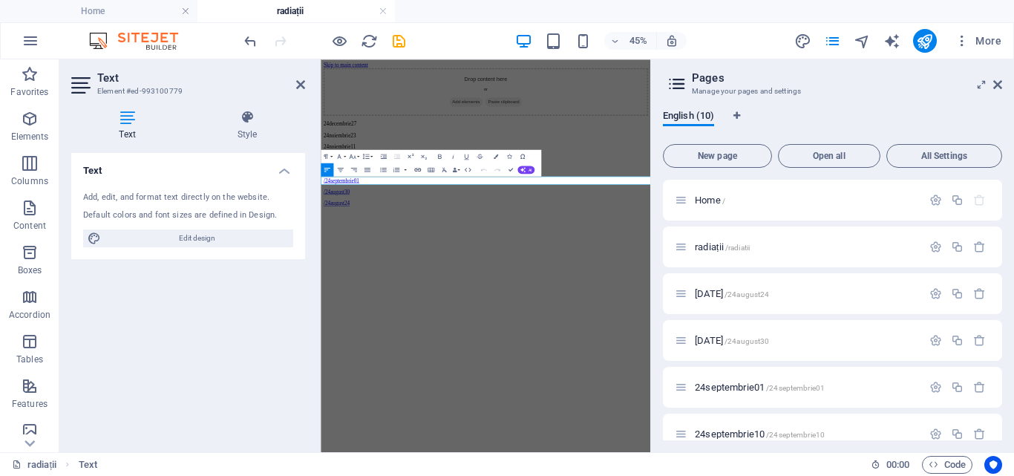
click at [416, 167] on icon "button" at bounding box center [417, 170] width 8 height 8
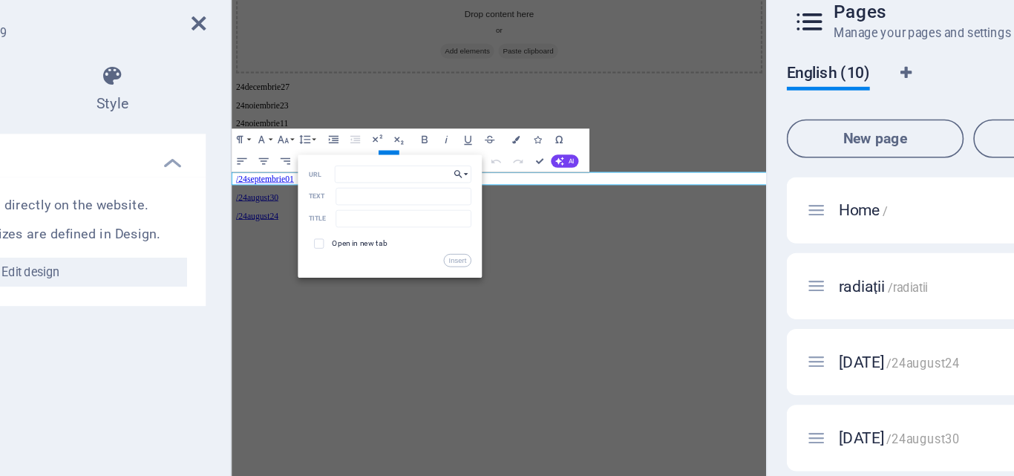
click at [465, 176] on button "Choose Link" at bounding box center [462, 177] width 13 height 10
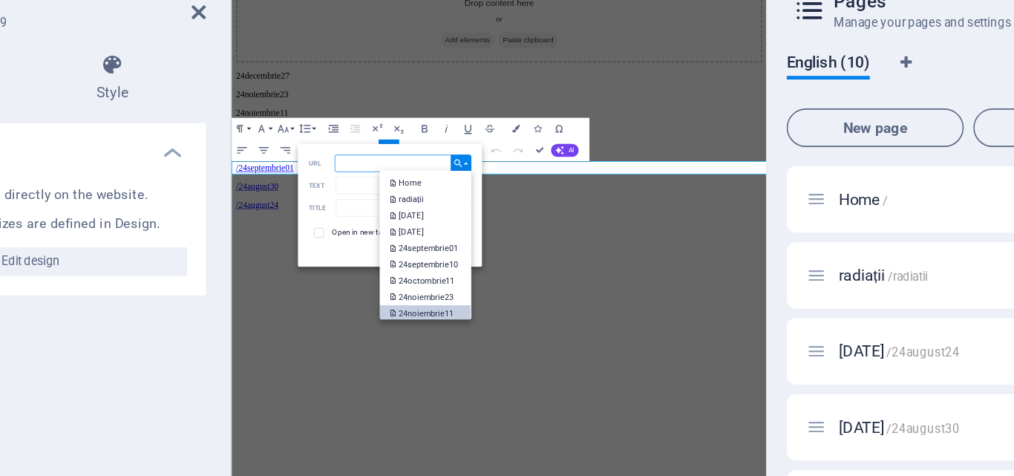
click at [445, 269] on p "24noiembrie11" at bounding box center [439, 270] width 40 height 10
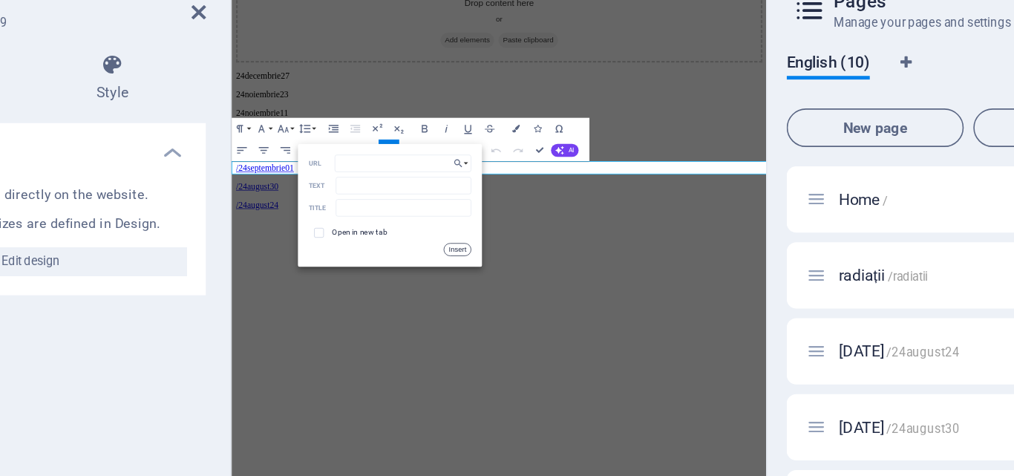
click at [462, 233] on button "Insert" at bounding box center [459, 230] width 17 height 8
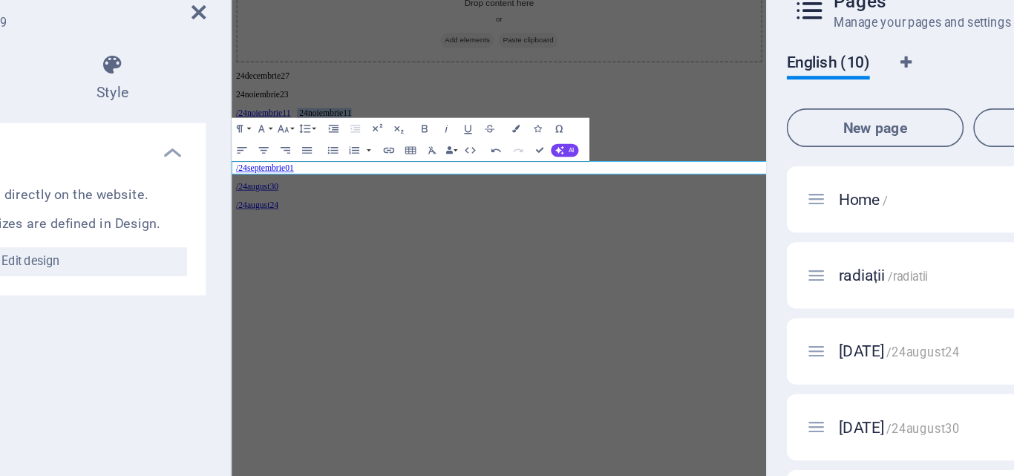
drag, startPoint x: 410, startPoint y: 235, endPoint x: 325, endPoint y: 241, distance: 85.5
click at [325, 172] on p "/24noiembrie11 ​ 24noiembrie11" at bounding box center [597, 165] width 721 height 13
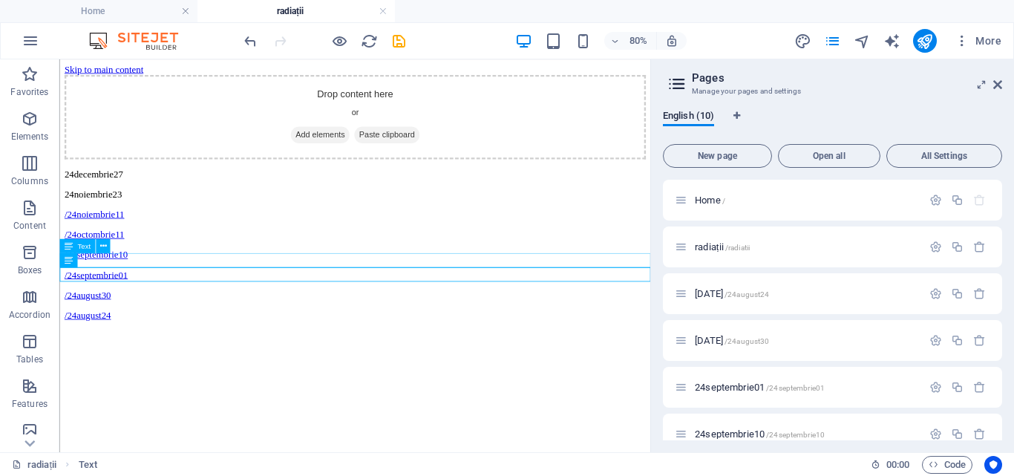
click at [184, 235] on div "24noiembrie23" at bounding box center [428, 227] width 727 height 13
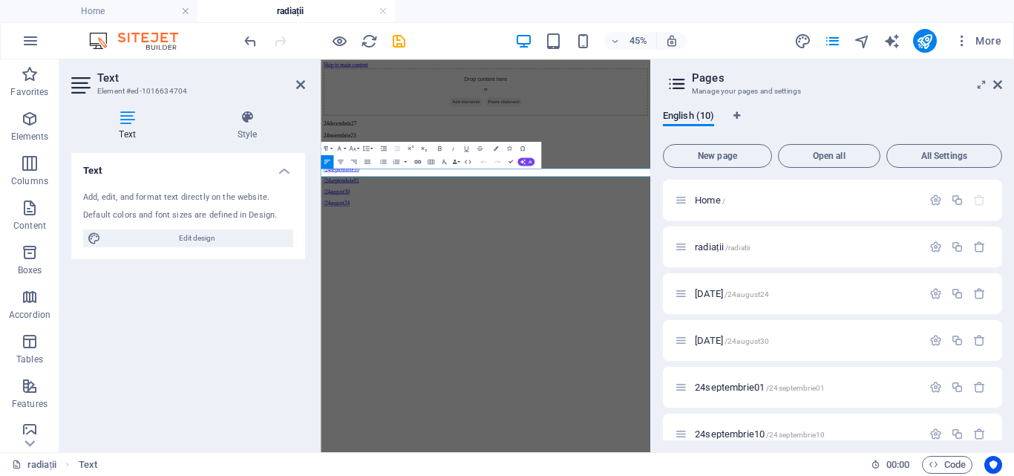
click at [413, 160] on icon "button" at bounding box center [417, 161] width 8 height 8
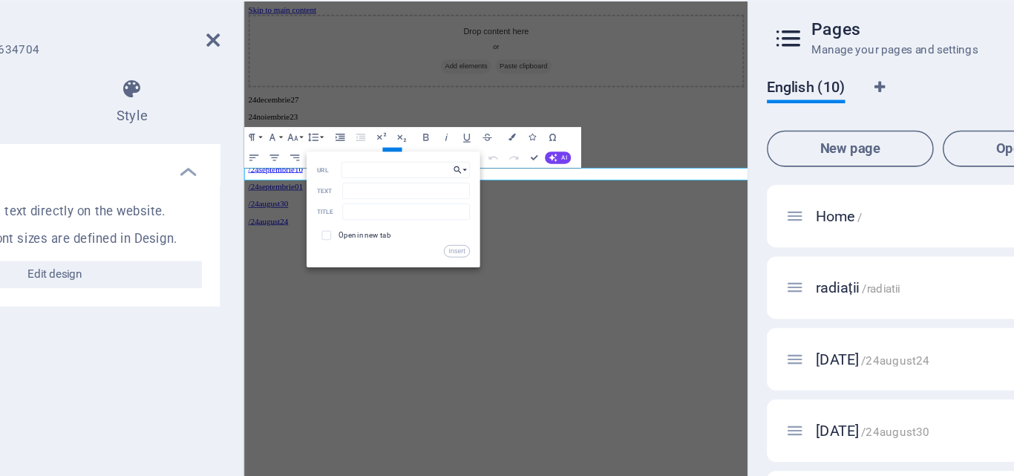
click at [465, 169] on button "Choose Link" at bounding box center [462, 169] width 13 height 10
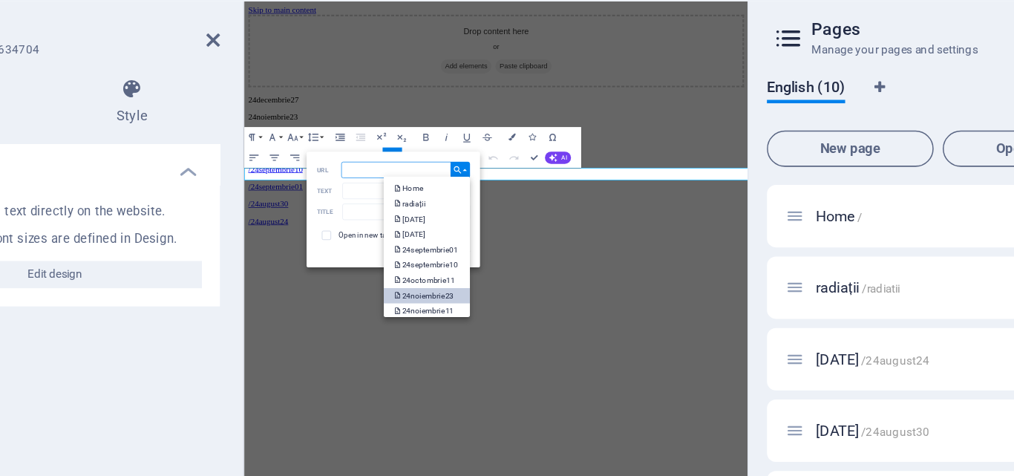
click at [445, 252] on p "24noiembrie23" at bounding box center [439, 251] width 40 height 10
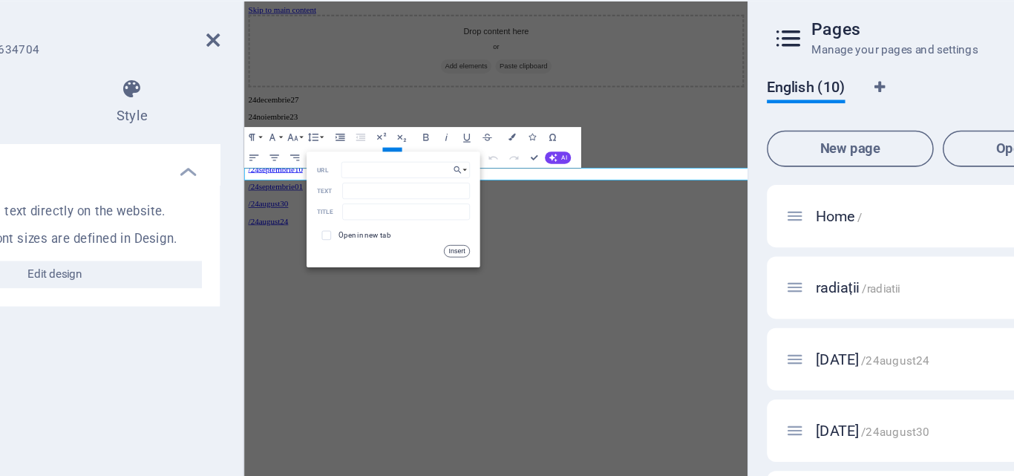
click at [459, 220] on button "Insert" at bounding box center [459, 223] width 17 height 8
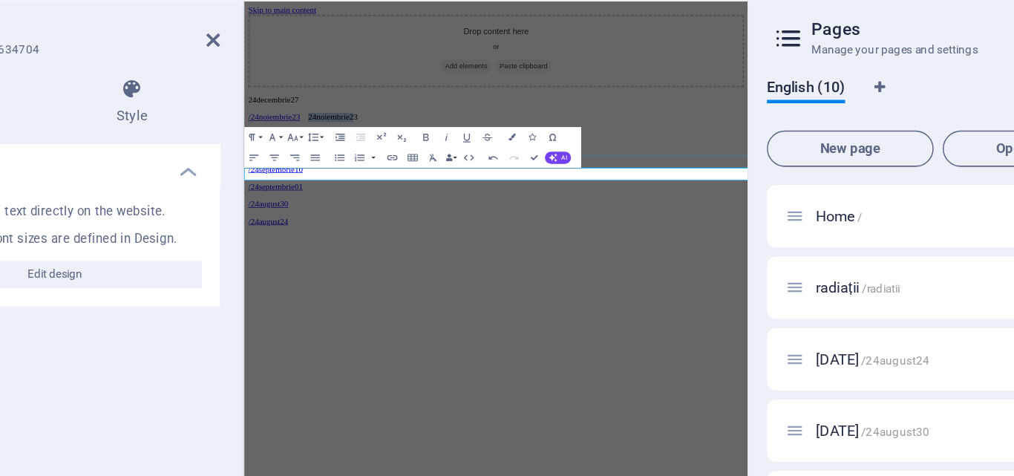
drag, startPoint x: 416, startPoint y: 252, endPoint x: 338, endPoint y: 236, distance: 79.5
click at [338, 236] on div "Drop content here or Add elements Paste clipboard 24decembrie27 /24noiembrie23 …" at bounding box center [609, 173] width 721 height 307
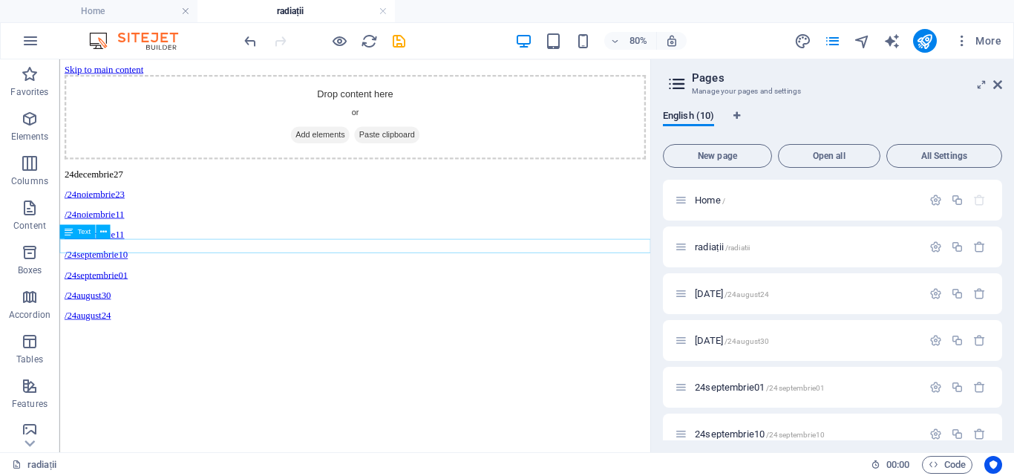
click at [189, 209] on div "24decembrie27" at bounding box center [428, 202] width 727 height 13
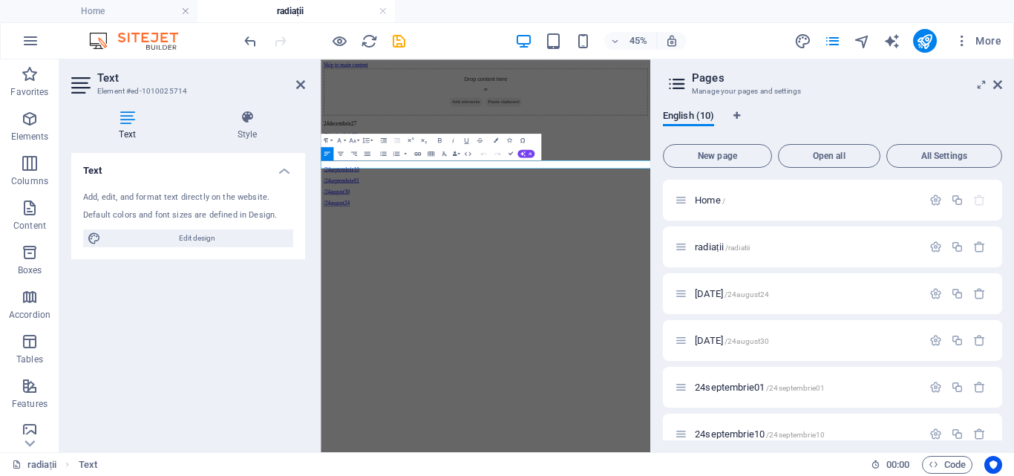
click at [416, 152] on icon "button" at bounding box center [417, 154] width 8 height 8
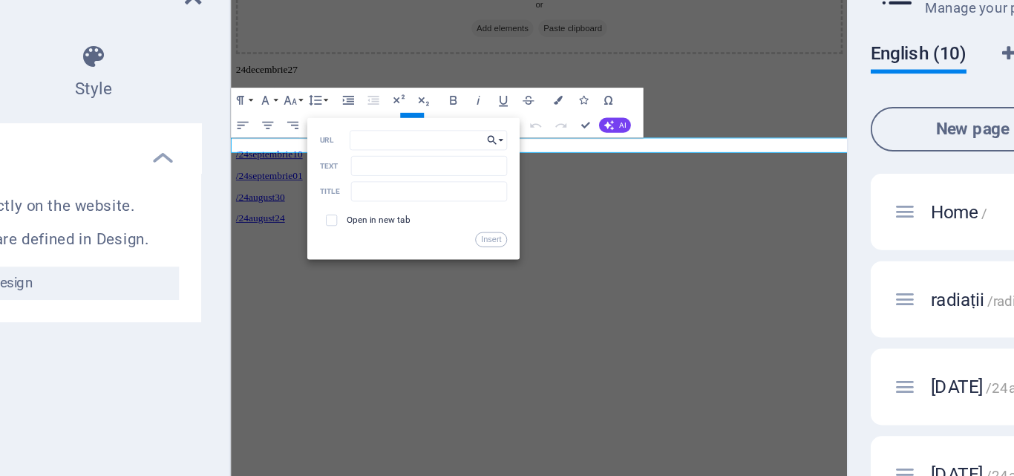
click at [465, 161] on button "Choose Link" at bounding box center [462, 162] width 13 height 10
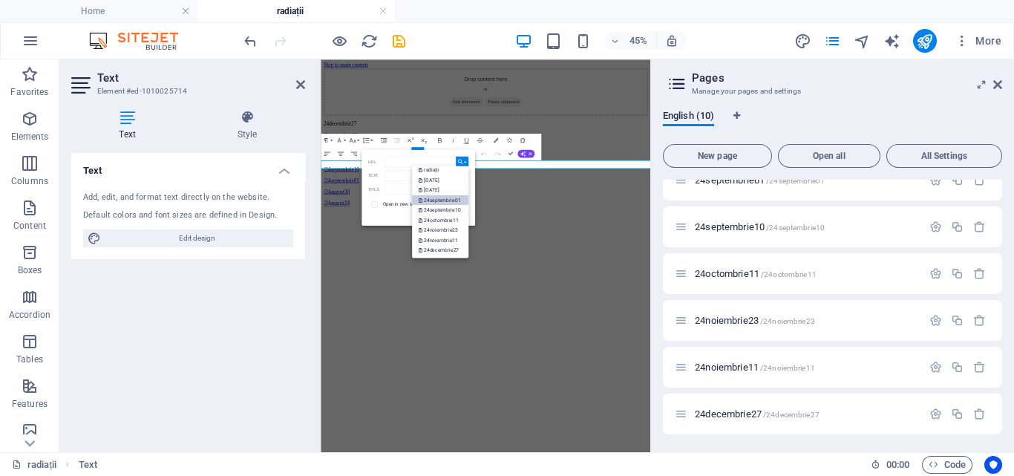
scroll to position [53, 0]
click at [447, 235] on p "24decembrie27" at bounding box center [440, 240] width 42 height 10
click at [460, 215] on button "Insert" at bounding box center [459, 215] width 17 height 8
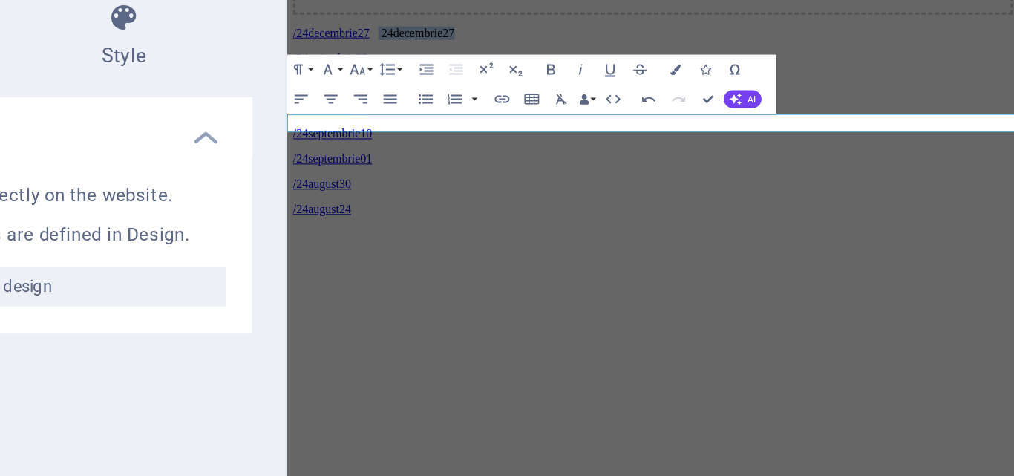
drag, startPoint x: 474, startPoint y: 120, endPoint x: 382, endPoint y: 122, distance: 91.4
click at [382, 40] on p "/24decembrie27 ​ 24decembrie27" at bounding box center [652, 33] width 721 height 13
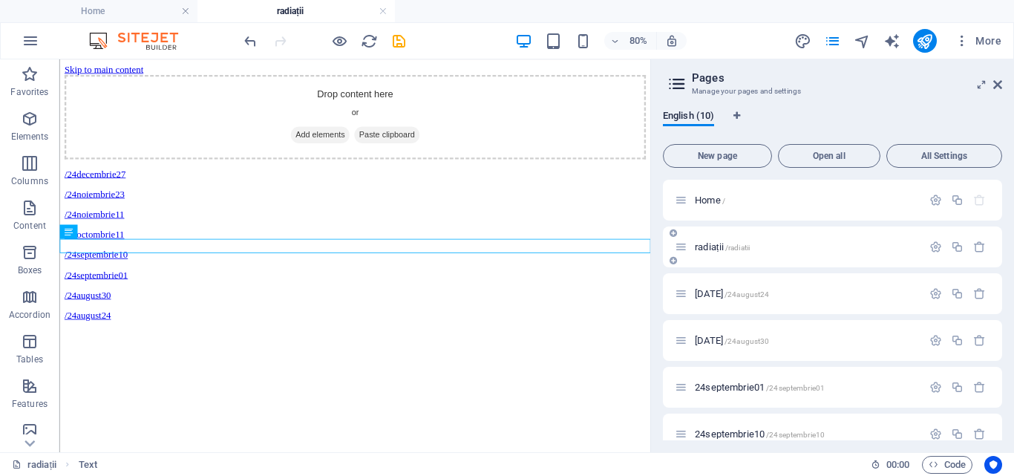
scroll to position [1, 0]
click at [705, 195] on span "Home /" at bounding box center [710, 199] width 30 height 11
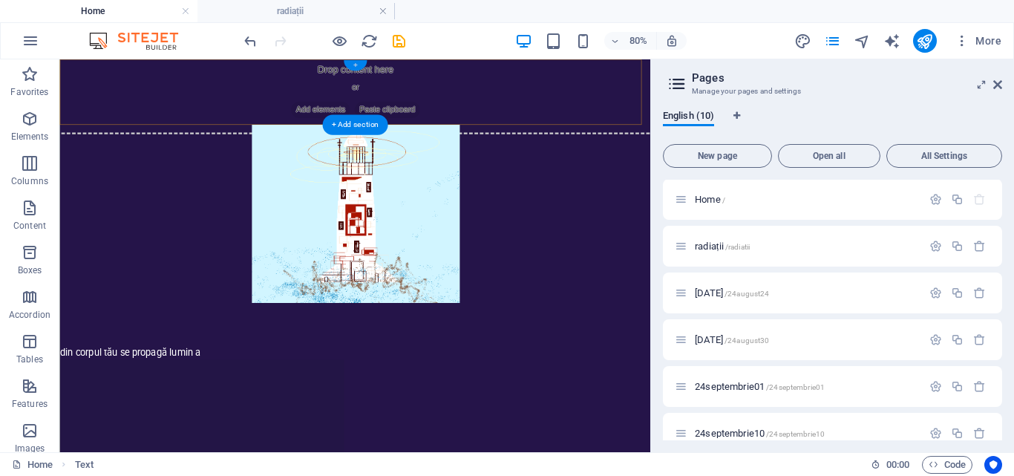
click at [354, 65] on div "+" at bounding box center [354, 65] width 23 height 10
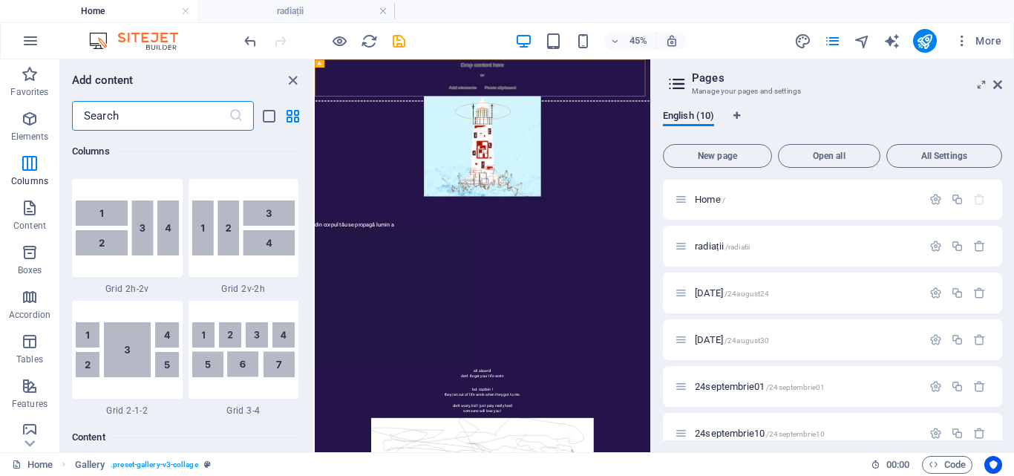
scroll to position [2303, 0]
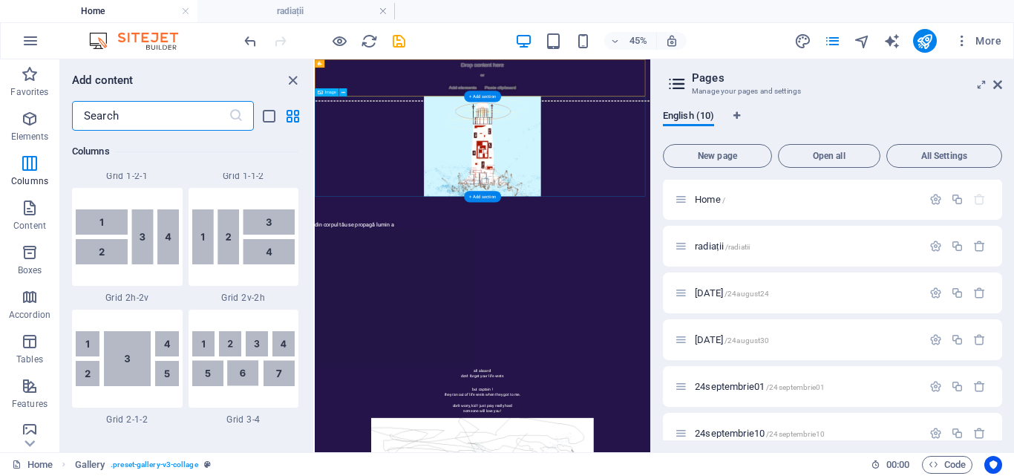
click at [566, 201] on figure at bounding box center [687, 252] width 745 height 223
select select "px"
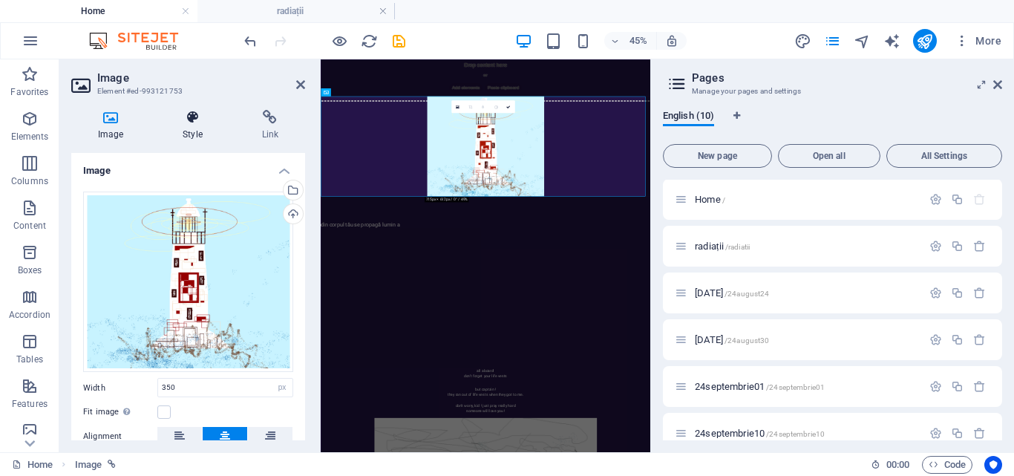
click at [183, 120] on icon at bounding box center [192, 117] width 73 height 15
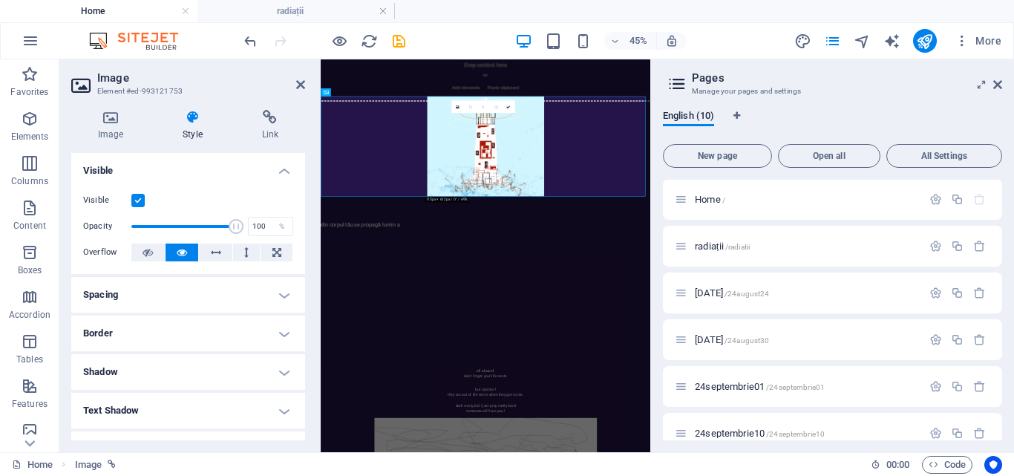
click at [178, 299] on h4 "Spacing" at bounding box center [188, 295] width 234 height 36
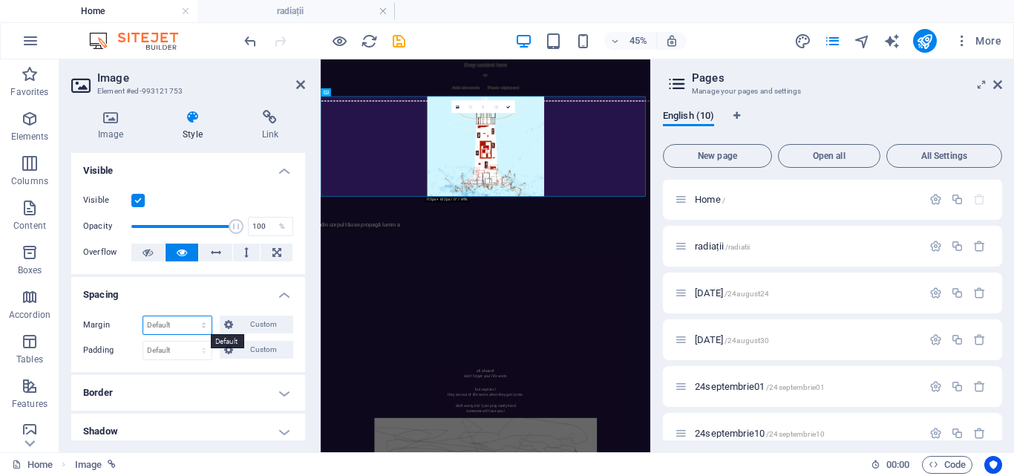
click at [167, 329] on select "Default auto px % rem vw vh Custom" at bounding box center [177, 325] width 68 height 18
select select "px"
click at [189, 316] on select "Default auto px % rem vw vh Custom" at bounding box center [177, 325] width 68 height 18
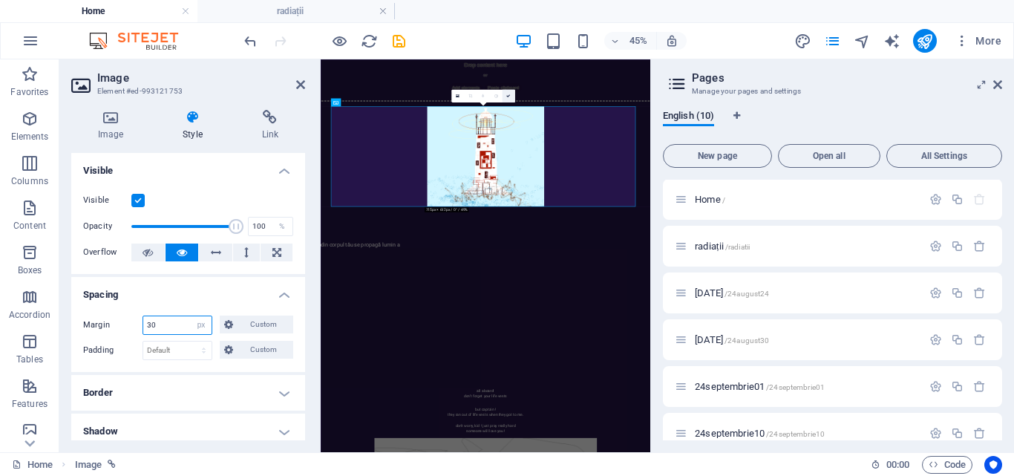
type input "30"
click at [508, 96] on icon at bounding box center [508, 96] width 4 height 4
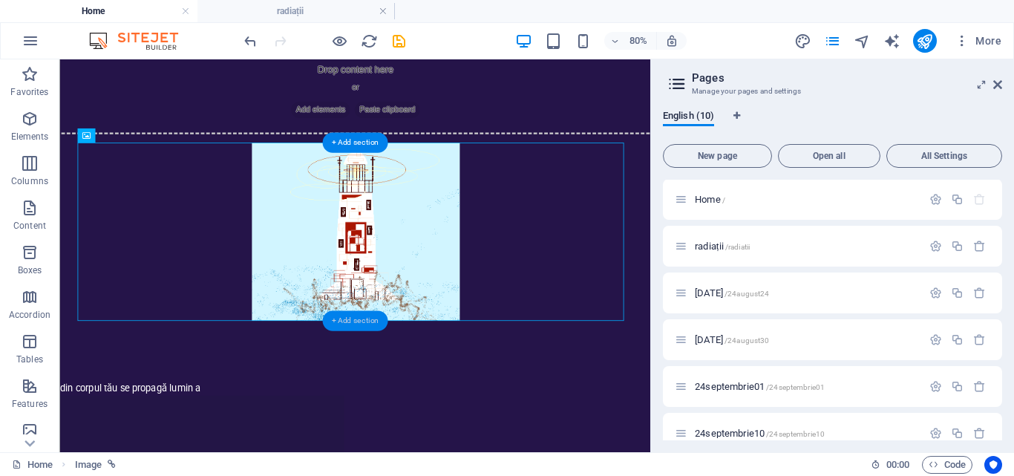
click at [361, 318] on div "+ Add section" at bounding box center [355, 320] width 66 height 20
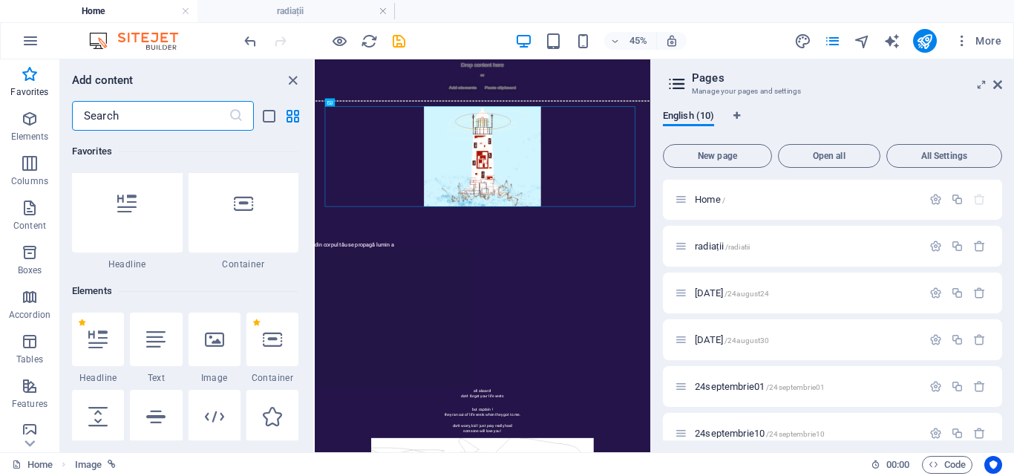
scroll to position [0, 0]
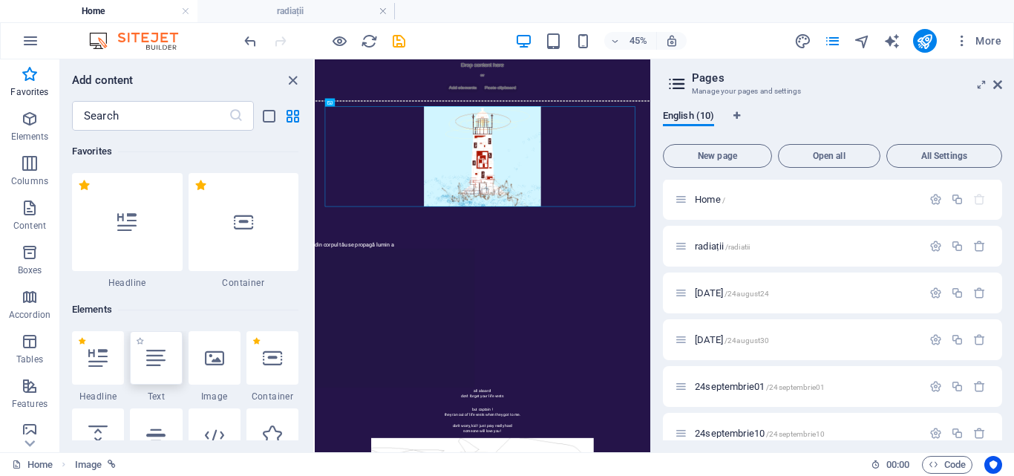
click at [162, 359] on icon at bounding box center [155, 357] width 19 height 19
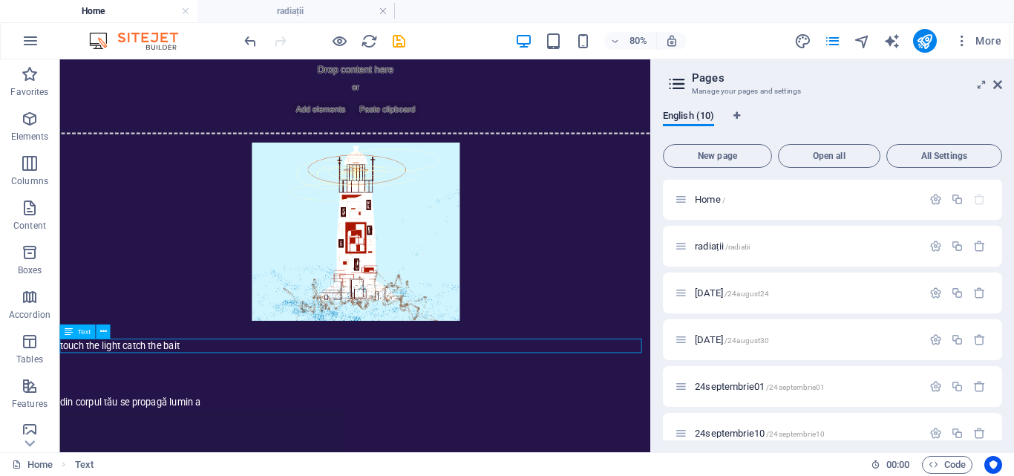
click at [235, 416] on div "touch the light catch the bait" at bounding box center [428, 417] width 739 height 18
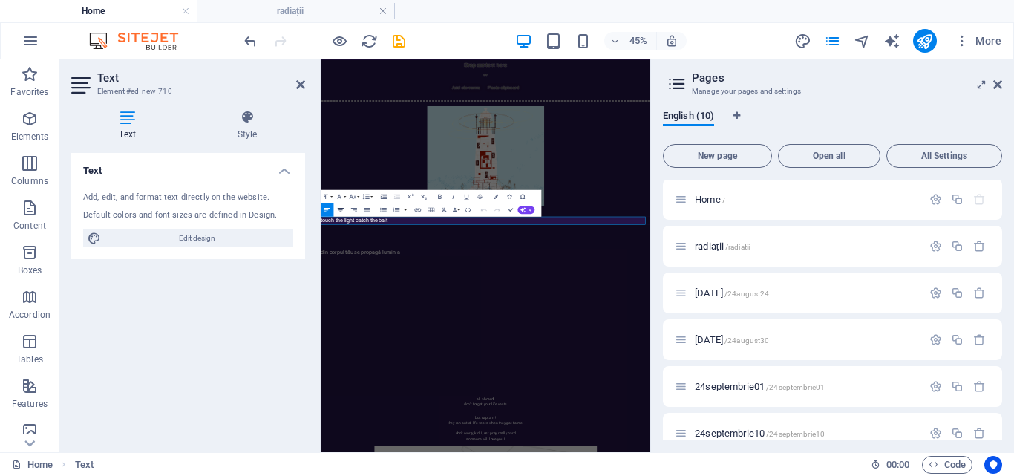
click at [338, 207] on icon "button" at bounding box center [340, 210] width 8 height 8
click at [341, 197] on icon "button" at bounding box center [339, 196] width 8 height 8
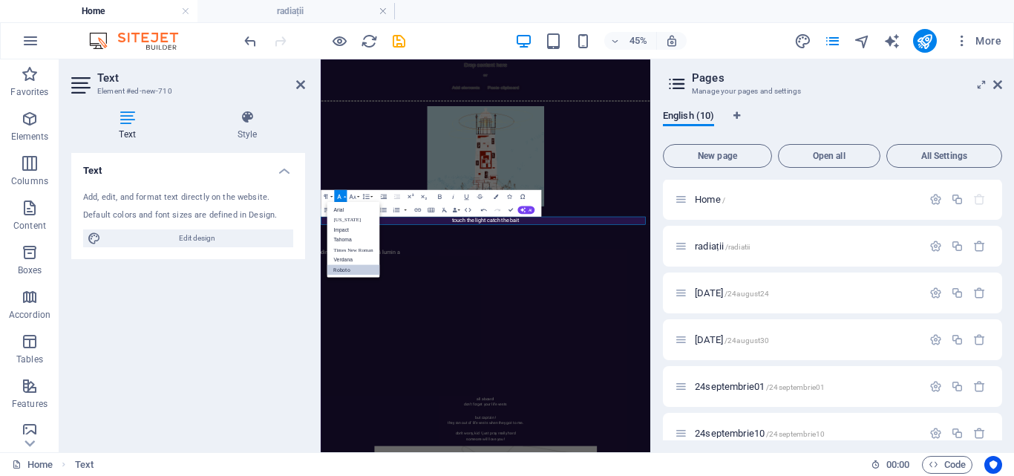
click at [348, 270] on link "Roboto" at bounding box center [353, 269] width 53 height 10
click at [353, 194] on icon "button" at bounding box center [352, 196] width 8 height 8
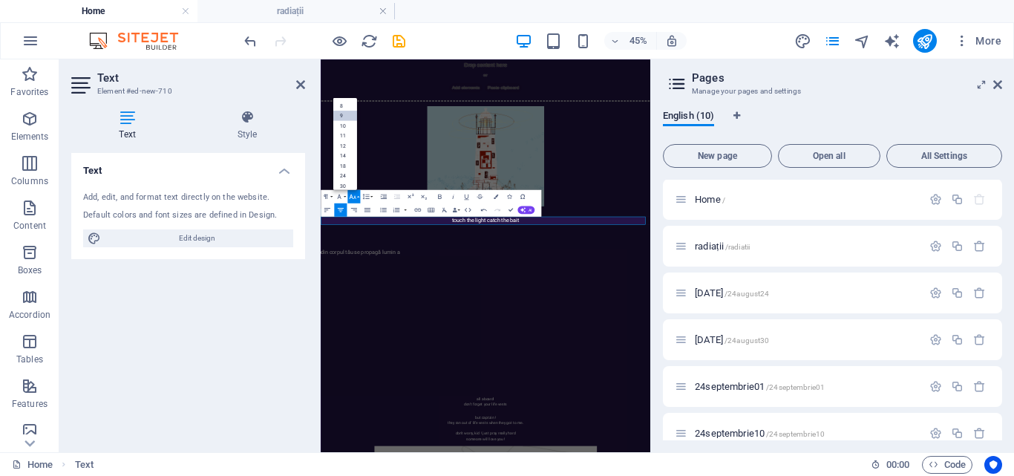
click at [344, 113] on link "9" at bounding box center [345, 116] width 24 height 10
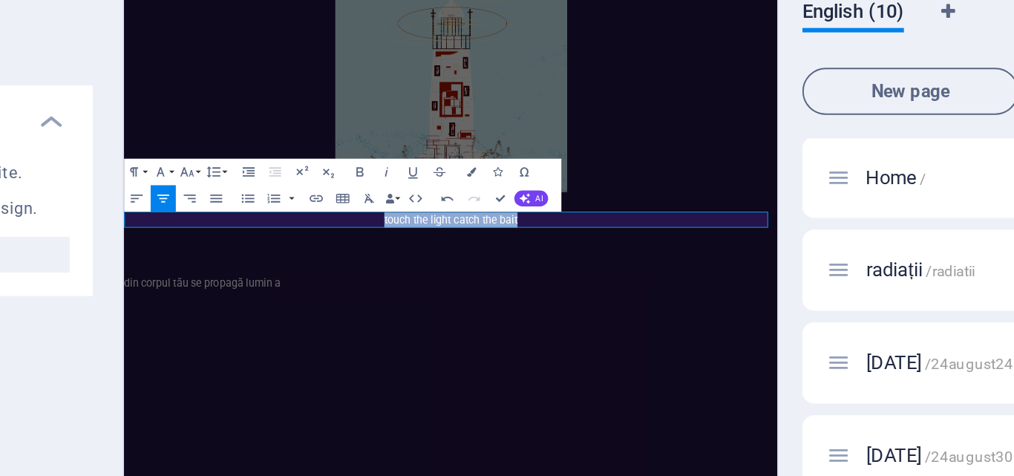
drag, startPoint x: 564, startPoint y: 261, endPoint x: 392, endPoint y: 257, distance: 172.3
click at [392, 257] on p "​ touch the light catch the bait" at bounding box center [489, 258] width 733 height 18
click at [357, 194] on button "Font Size" at bounding box center [353, 195] width 13 height 13
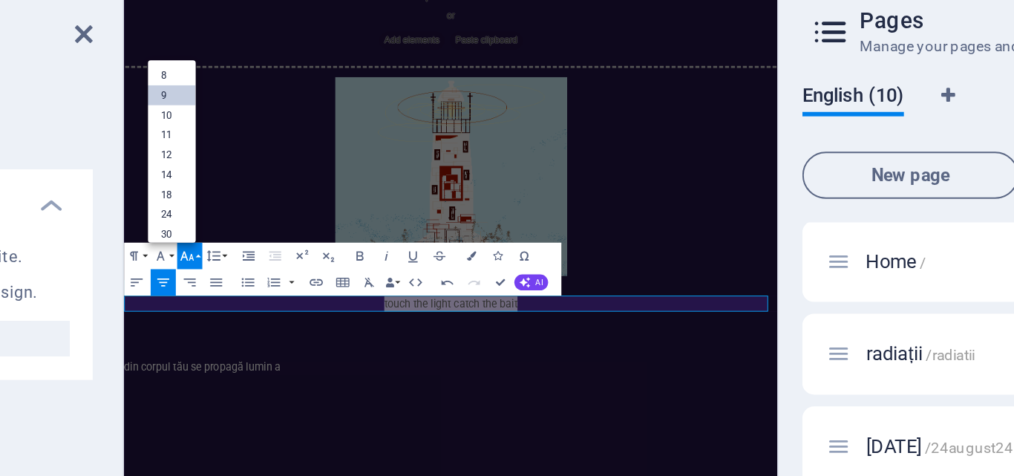
drag, startPoint x: 357, startPoint y: 115, endPoint x: 81, endPoint y: 79, distance: 278.4
click at [342, 104] on link "8" at bounding box center [345, 105] width 24 height 10
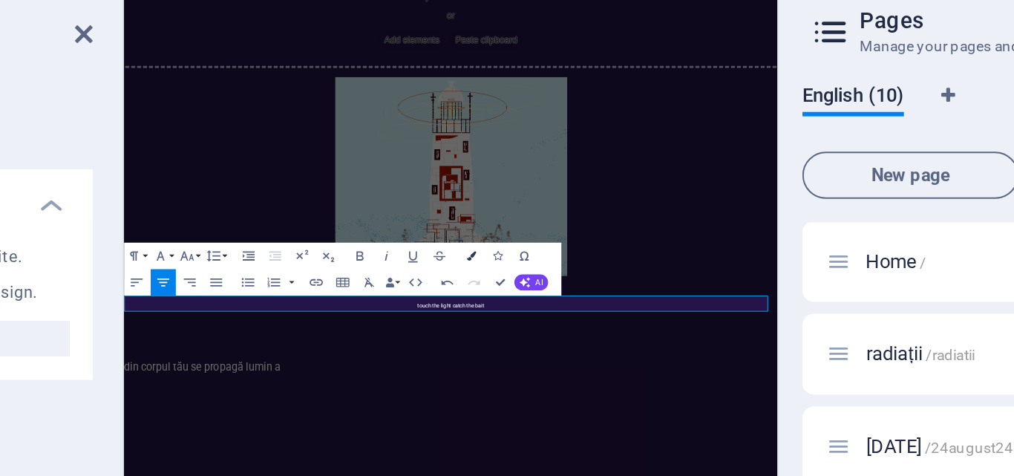
click at [494, 198] on button "Colors" at bounding box center [495, 195] width 13 height 13
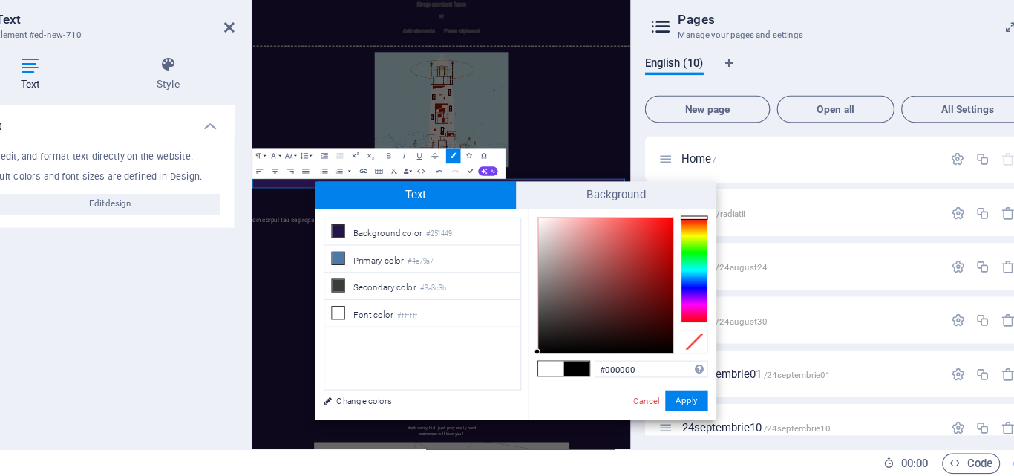
drag, startPoint x: 567, startPoint y: 248, endPoint x: 558, endPoint y: 390, distance: 142.8
click at [558, 390] on div "less Background color #251449 Primary color #4e79a7 Secondary color #3a3c3b Fon…" at bounding box center [551, 335] width 350 height 184
click at [710, 408] on button "Apply" at bounding box center [699, 410] width 37 height 18
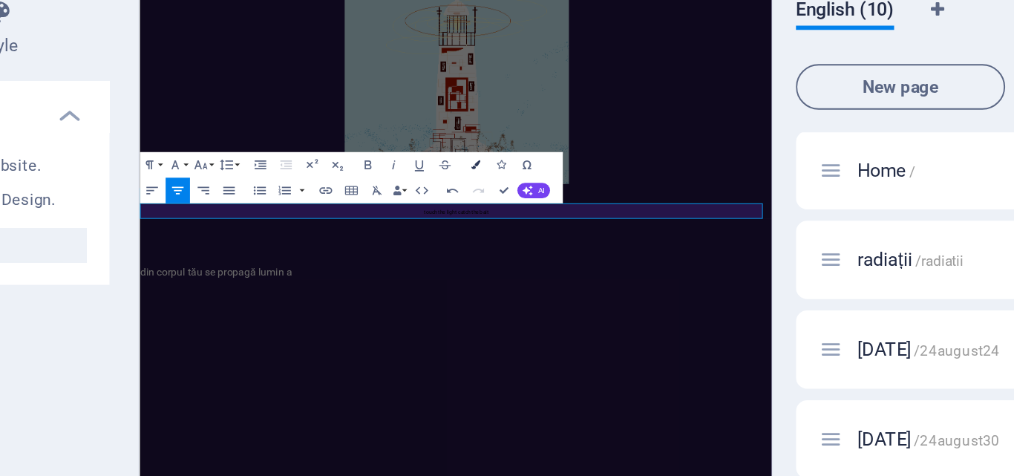
click at [496, 194] on icon "button" at bounding box center [496, 196] width 4 height 4
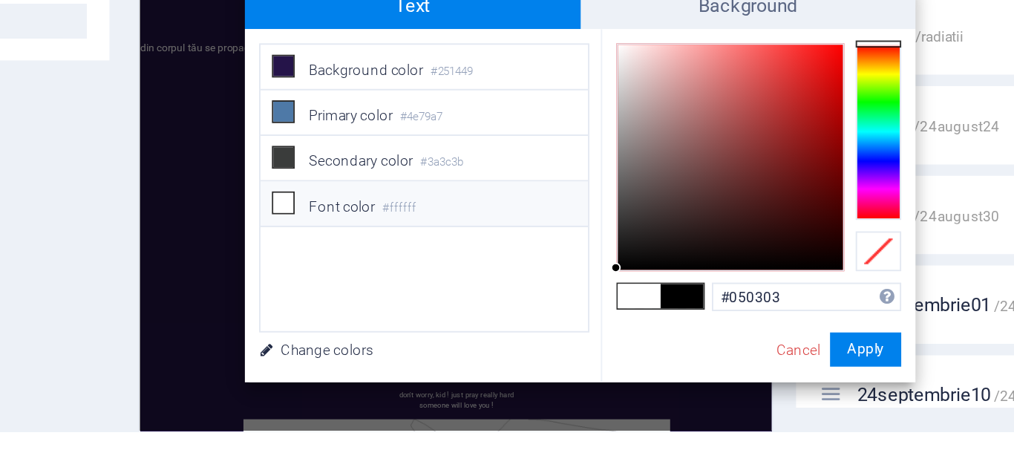
type input "#000000"
click at [696, 413] on button "Apply" at bounding box center [699, 410] width 37 height 18
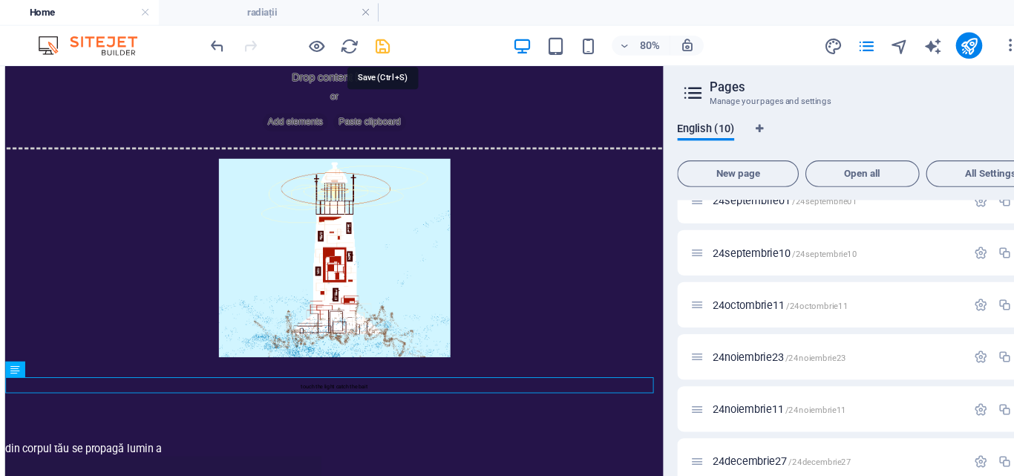
click at [402, 36] on icon "save" at bounding box center [398, 41] width 17 height 17
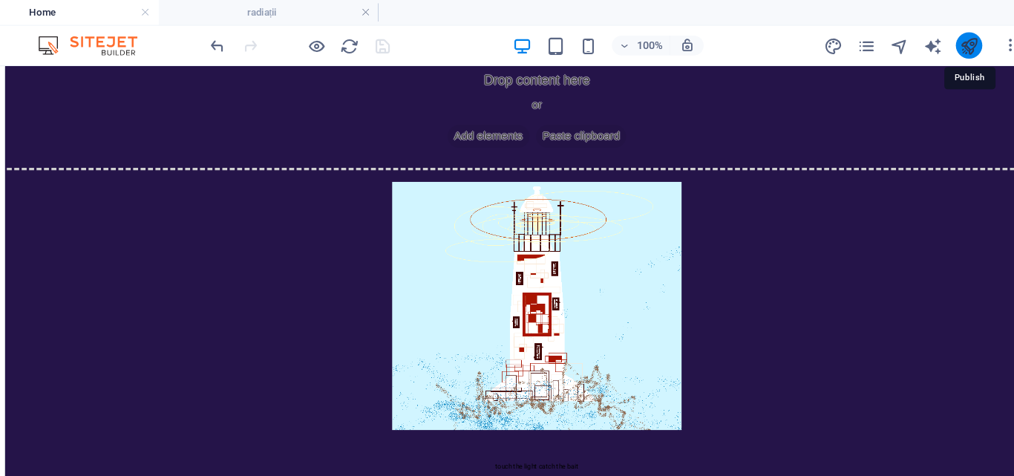
click at [923, 35] on icon "publish" at bounding box center [924, 41] width 17 height 17
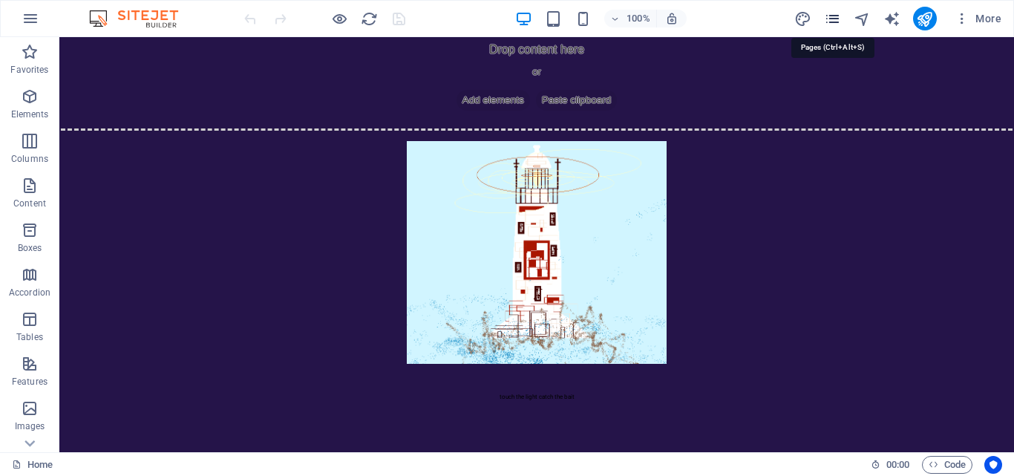
click at [833, 18] on icon "pages" at bounding box center [832, 18] width 17 height 17
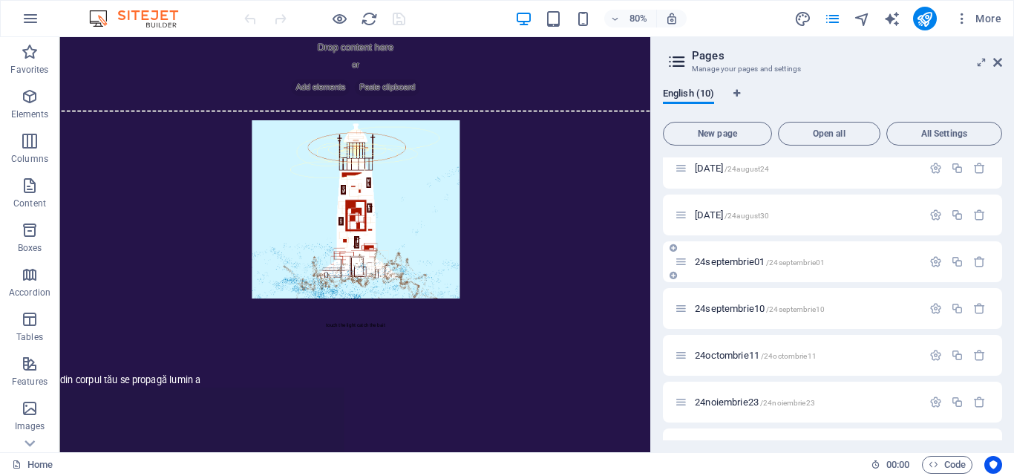
scroll to position [185, 0]
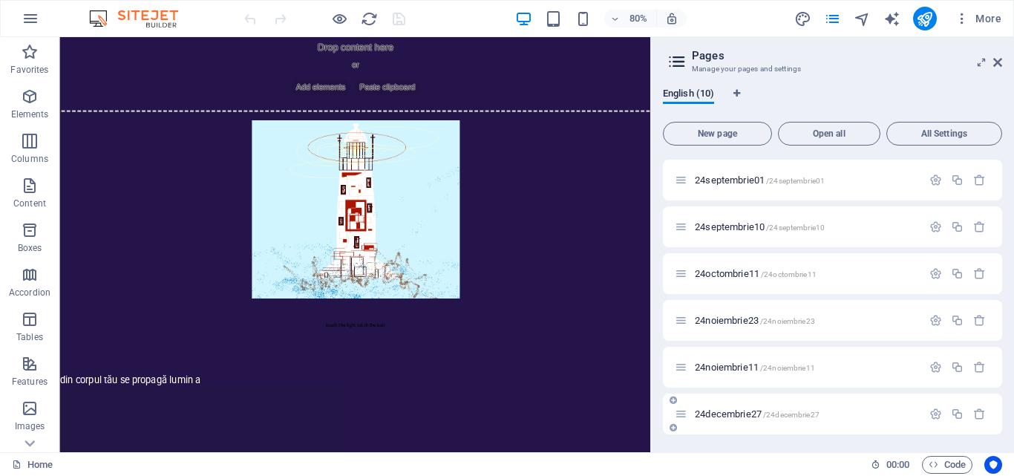
click at [724, 416] on span "24decembrie27 /24decembrie27" at bounding box center [757, 413] width 125 height 11
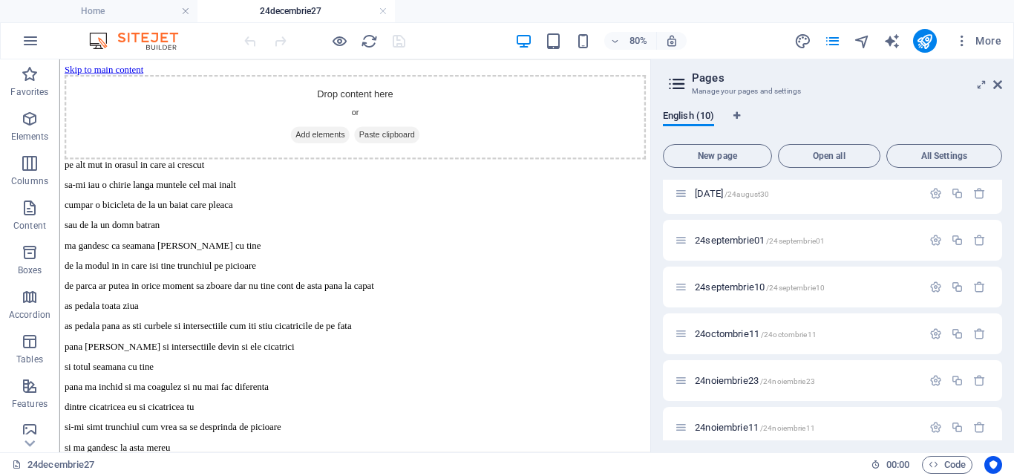
scroll to position [0, 0]
click at [729, 377] on span "24noiembrie23 /24noiembrie23" at bounding box center [755, 380] width 120 height 11
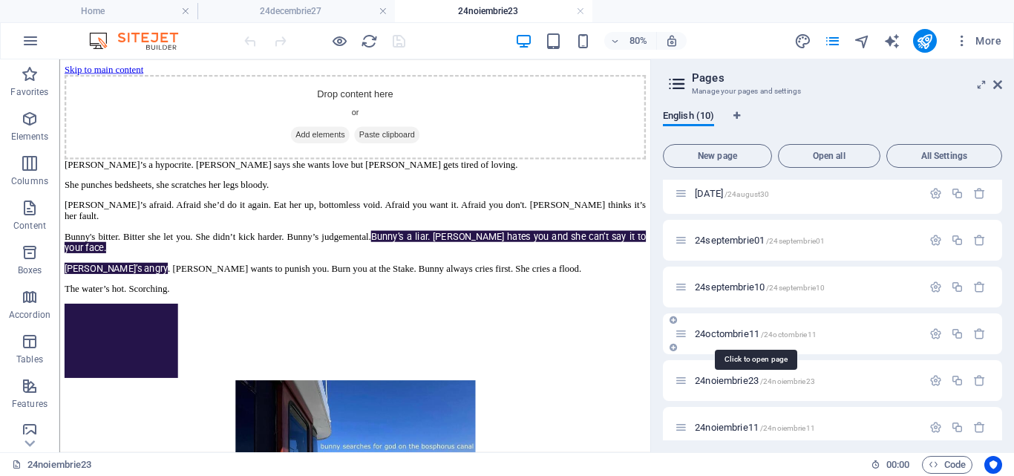
click at [735, 335] on span "24octombrie11 /24octombrie11" at bounding box center [756, 333] width 122 height 11
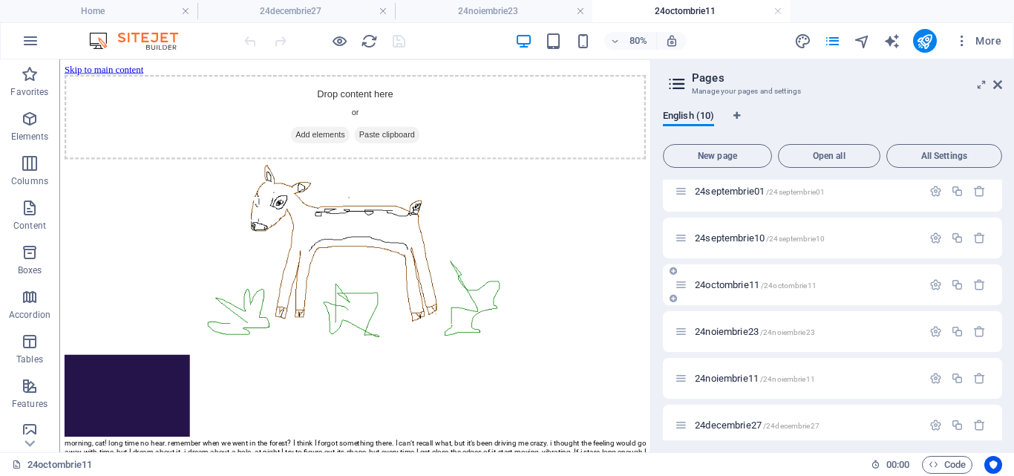
scroll to position [188, 0]
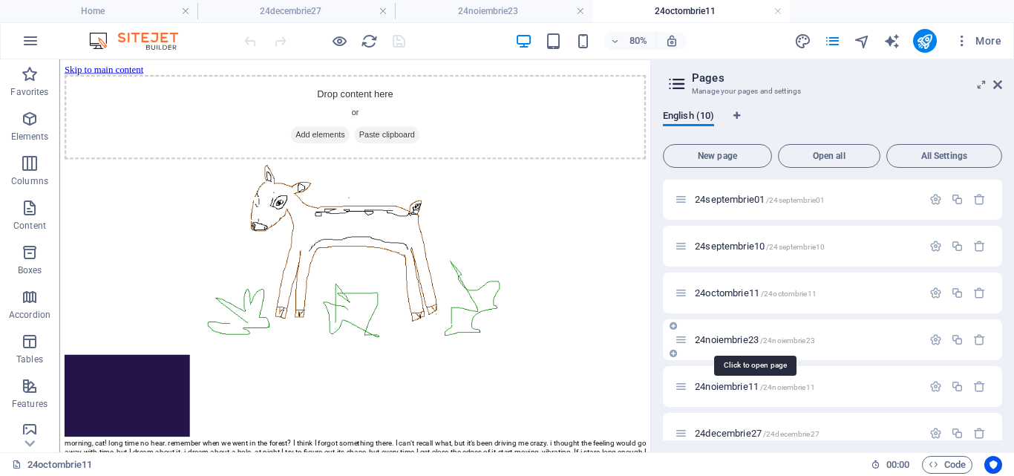
click at [723, 337] on span "24noiembrie23 /24noiembrie23" at bounding box center [755, 339] width 120 height 11
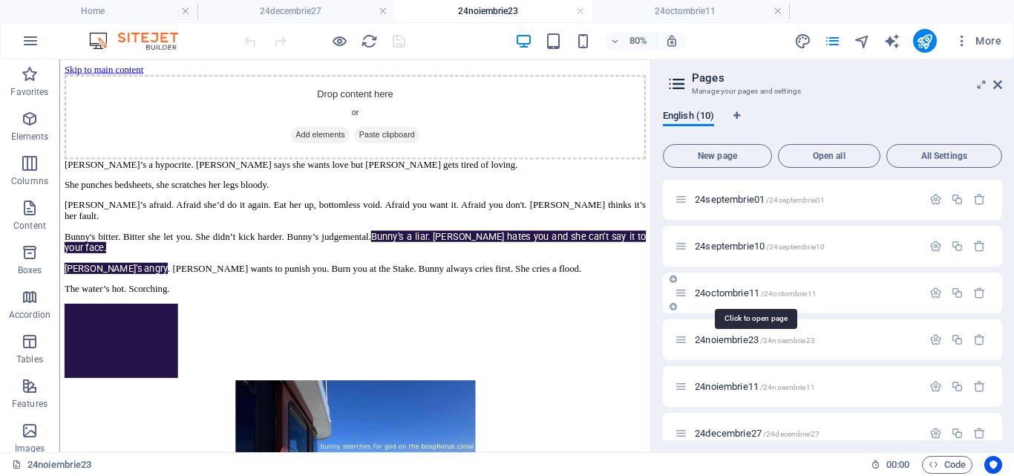
click at [736, 289] on span "24octombrie11 /24octombrie11" at bounding box center [756, 292] width 122 height 11
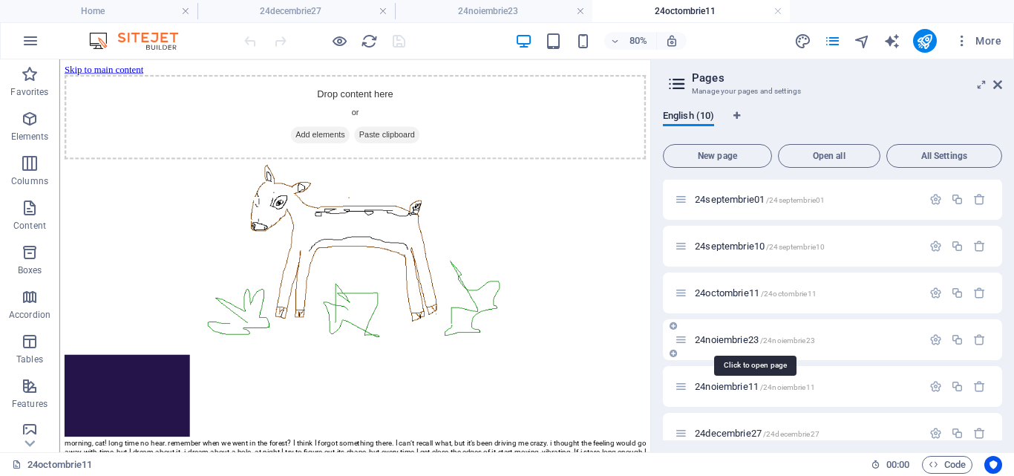
click at [730, 337] on span "24noiembrie23 /24noiembrie23" at bounding box center [755, 339] width 120 height 11
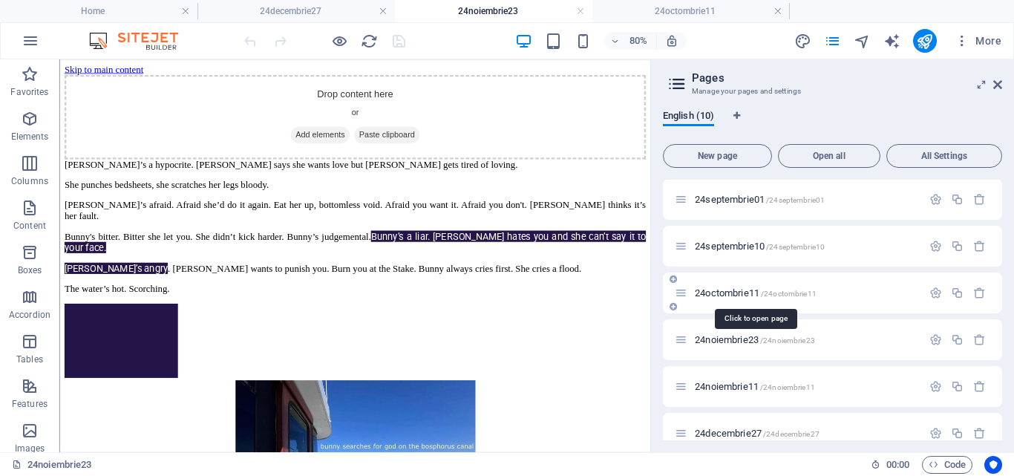
click at [725, 288] on span "24octombrie11 /24octombrie11" at bounding box center [756, 292] width 122 height 11
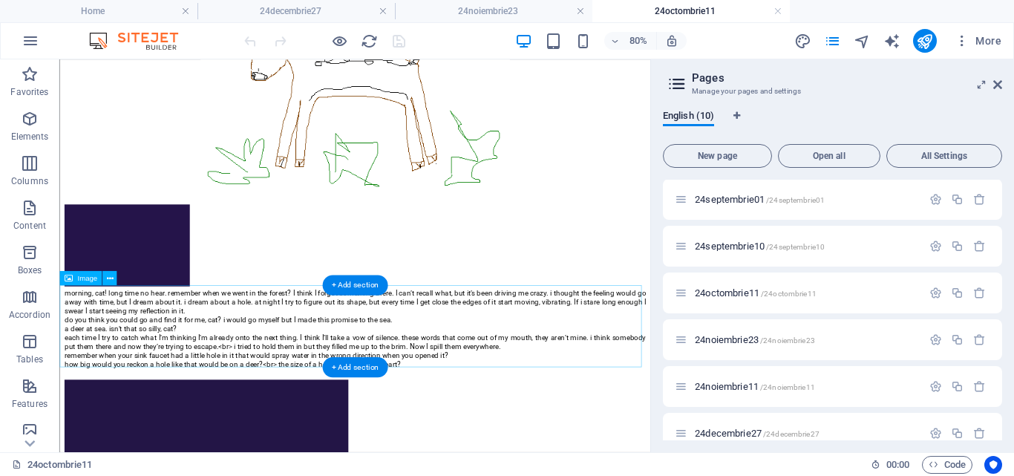
scroll to position [174, 0]
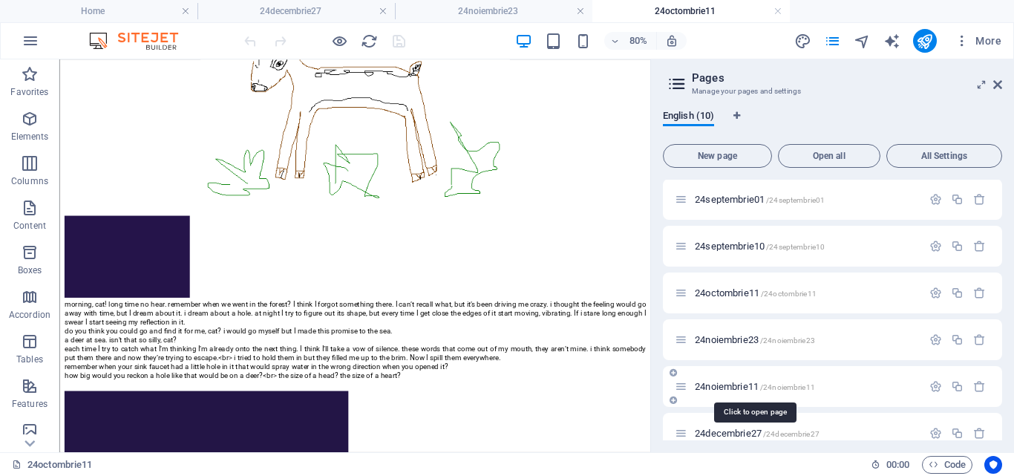
click at [725, 382] on span "24noiembrie11 /24noiembrie11" at bounding box center [755, 386] width 120 height 11
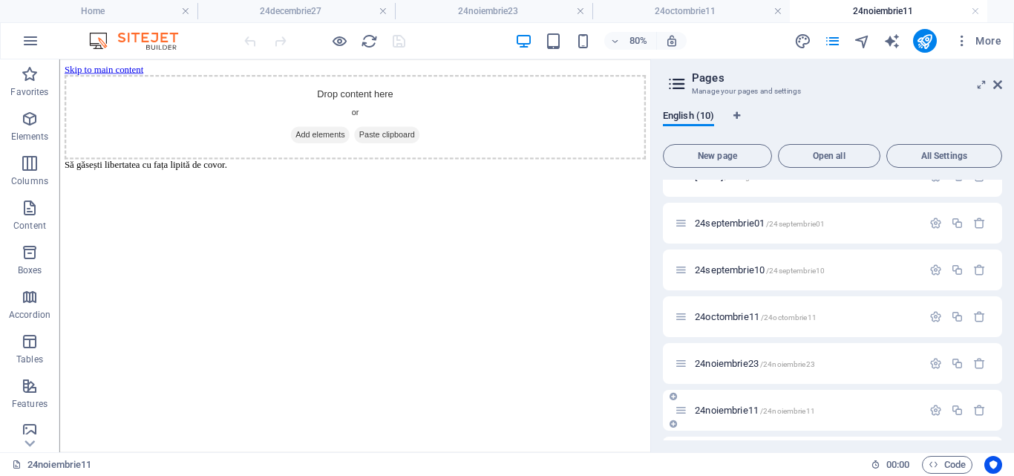
scroll to position [166, 0]
drag, startPoint x: 721, startPoint y: 310, endPoint x: 723, endPoint y: 321, distance: 12.1
click at [723, 321] on div "24octombrie11 /24octombrie11" at bounding box center [798, 315] width 247 height 17
click at [719, 311] on span "24octombrie11 /24octombrie11" at bounding box center [756, 315] width 122 height 11
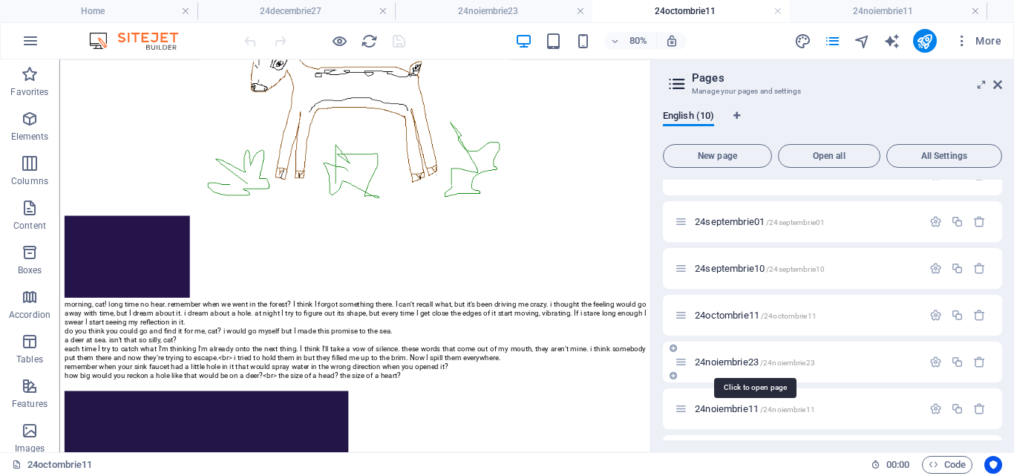
click at [727, 359] on span "24noiembrie23 /24noiembrie23" at bounding box center [755, 361] width 120 height 11
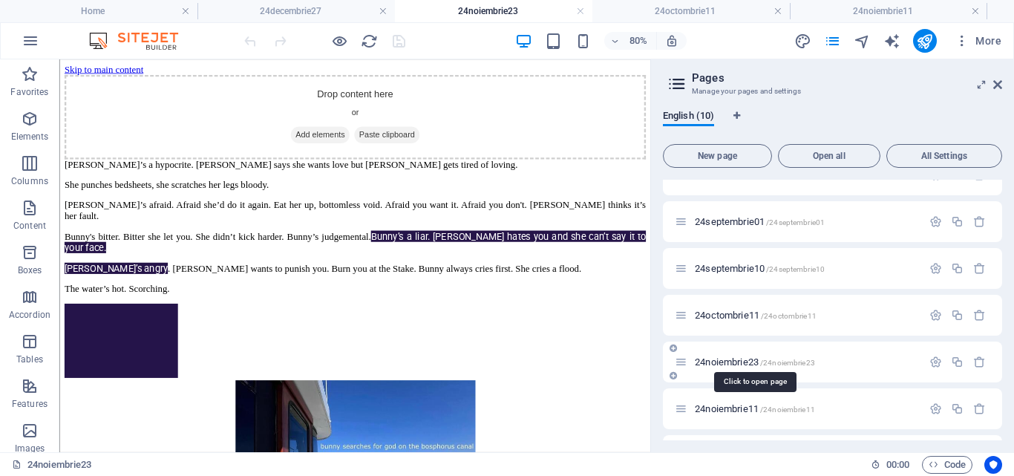
scroll to position [207, 0]
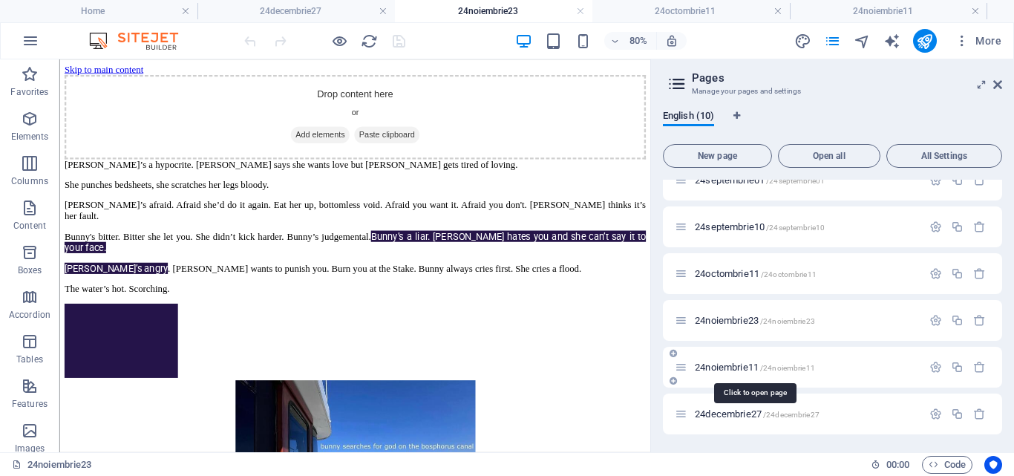
click at [720, 366] on span "24noiembrie11 /24noiembrie11" at bounding box center [755, 366] width 120 height 11
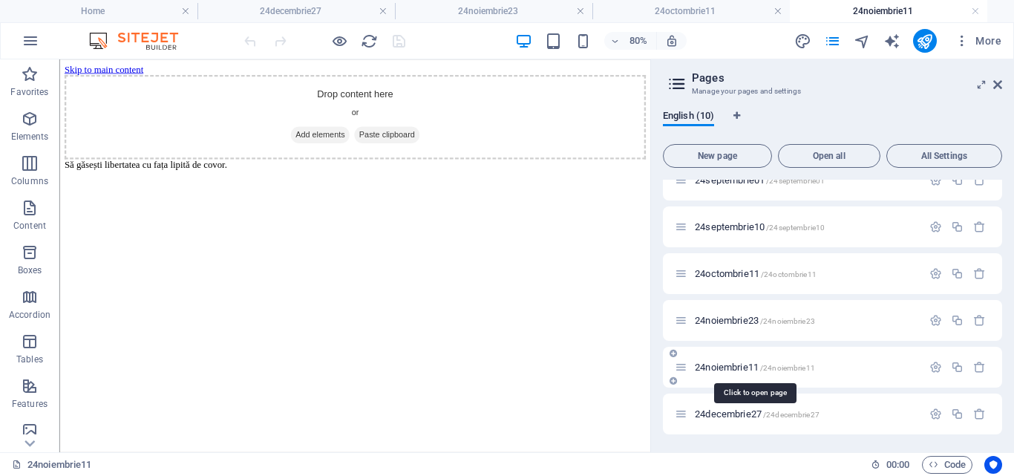
click at [740, 366] on span "24noiembrie11 /24noiembrie11" at bounding box center [755, 366] width 120 height 11
click at [734, 315] on div "24noiembrie23 /24noiembrie23" at bounding box center [798, 320] width 247 height 17
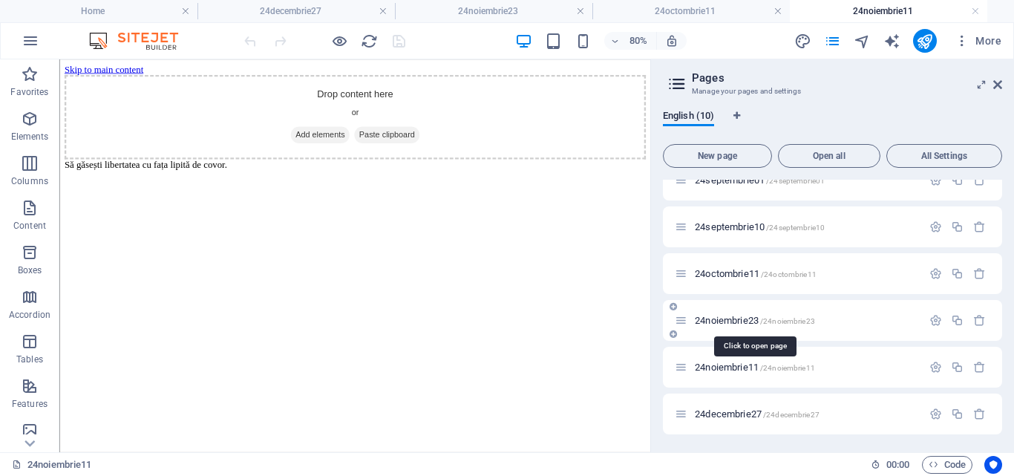
click at [731, 323] on span "24noiembrie23 /24noiembrie23" at bounding box center [755, 320] width 120 height 11
